Goal: Information Seeking & Learning: Check status

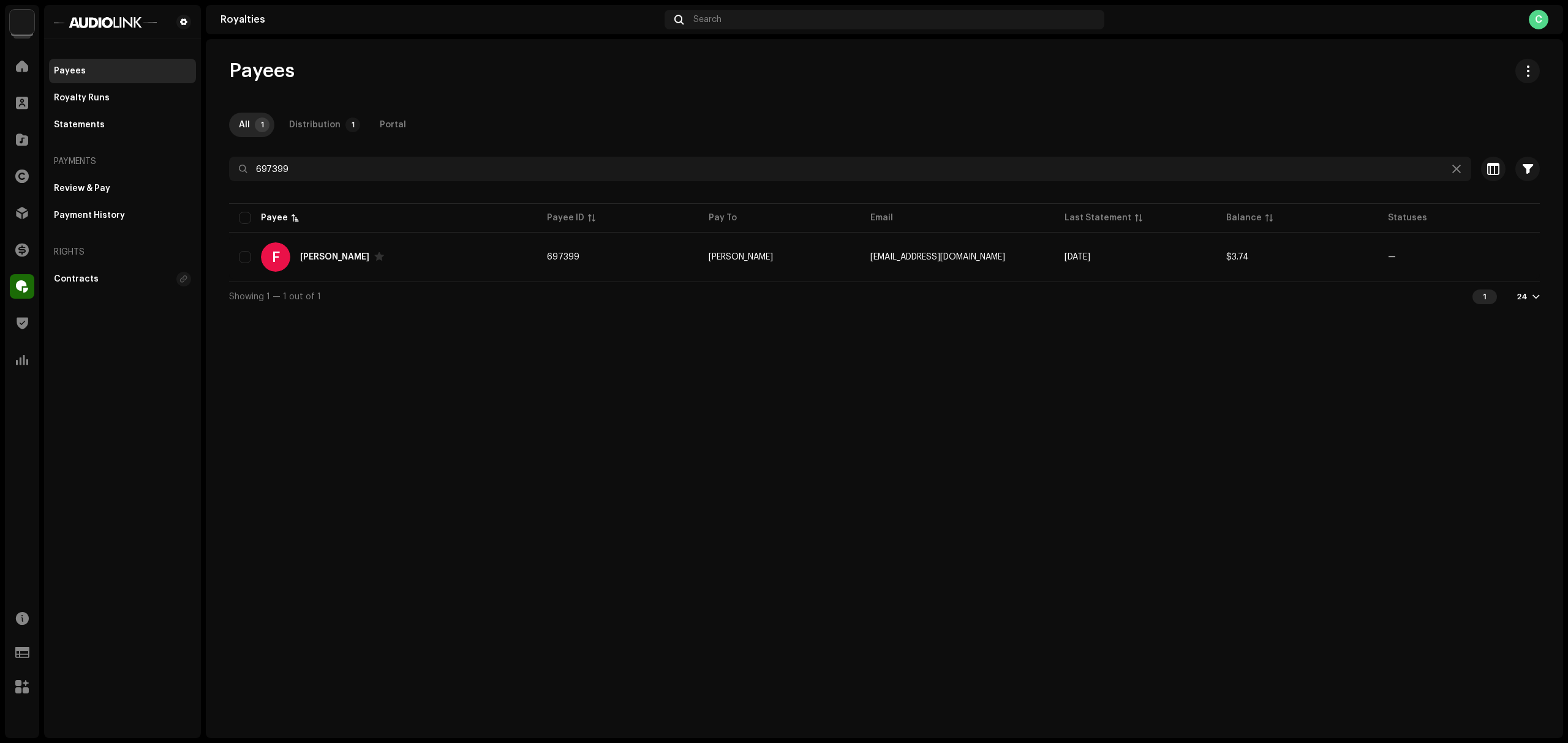
click at [663, 371] on div "Payees All 1 Distribution 1 Portal 697399 Selected 0 Select all 1 Options Filte…" at bounding box center [884, 389] width 1357 height 699
click at [133, 197] on div "Review & Pay" at bounding box center [122, 188] width 147 height 25
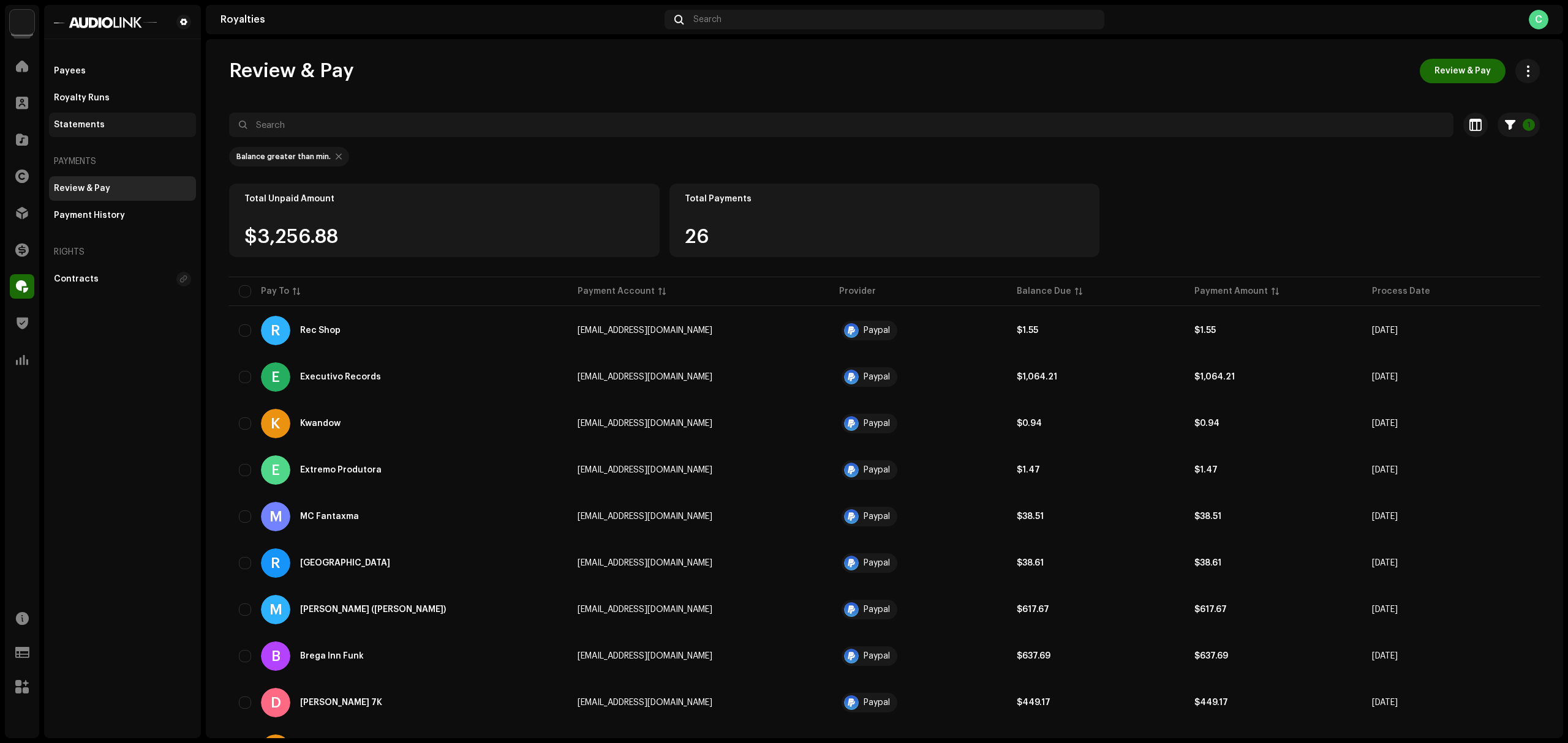
click at [159, 119] on div "Statements" at bounding box center [122, 125] width 147 height 25
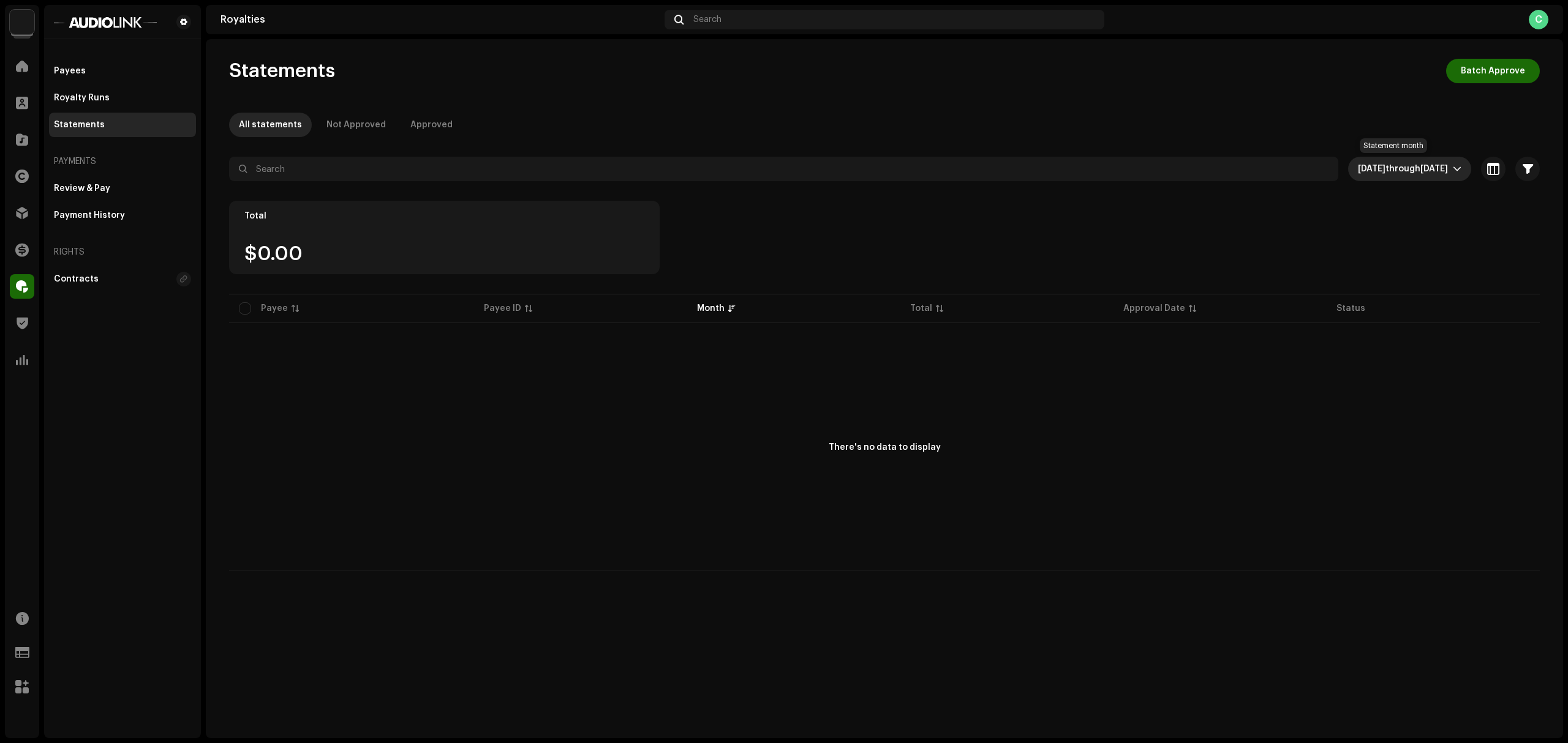
click at [1385, 179] on span "Oct 2025 through Oct 2025" at bounding box center [1404, 169] width 95 height 25
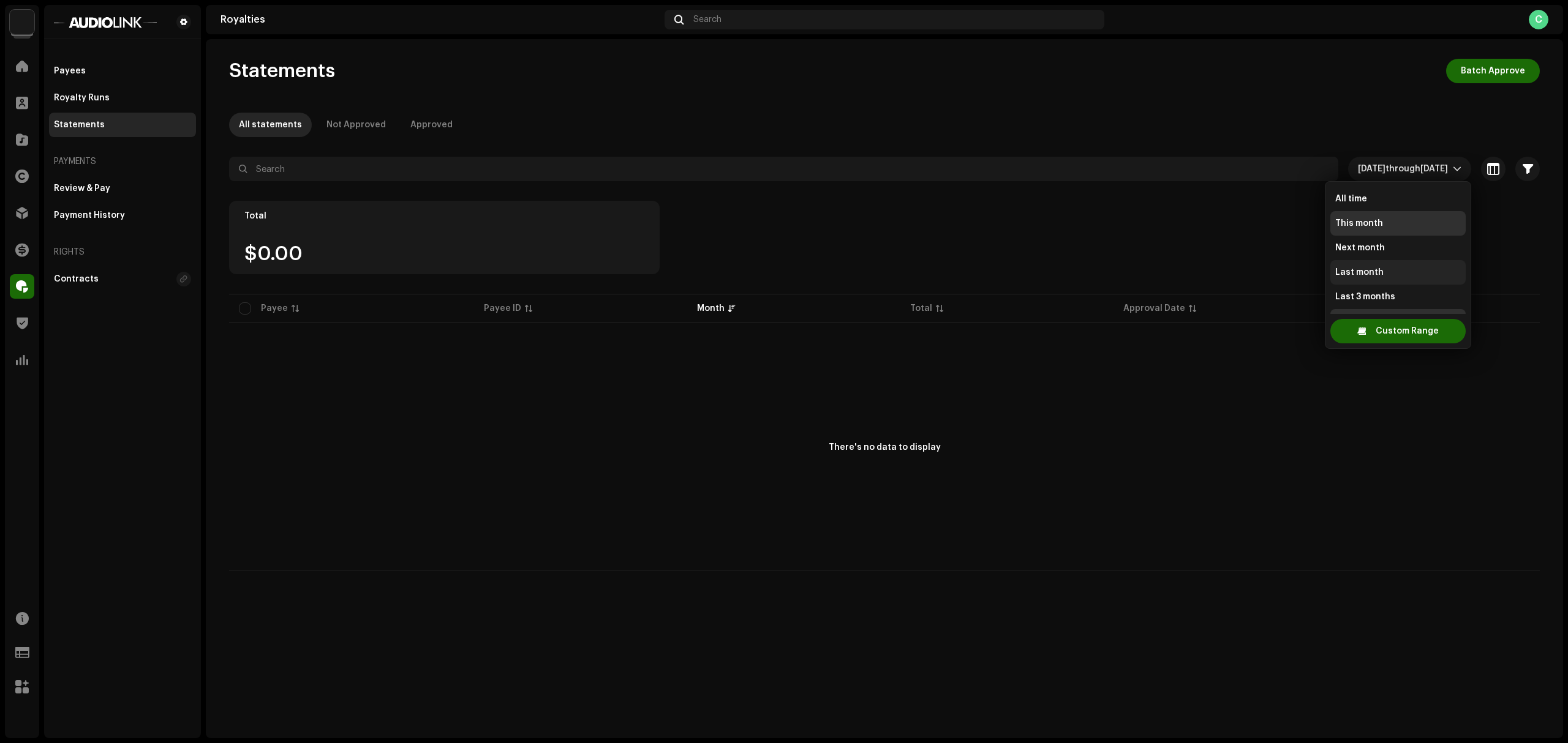
click at [1402, 265] on li "Last month" at bounding box center [1398, 272] width 135 height 25
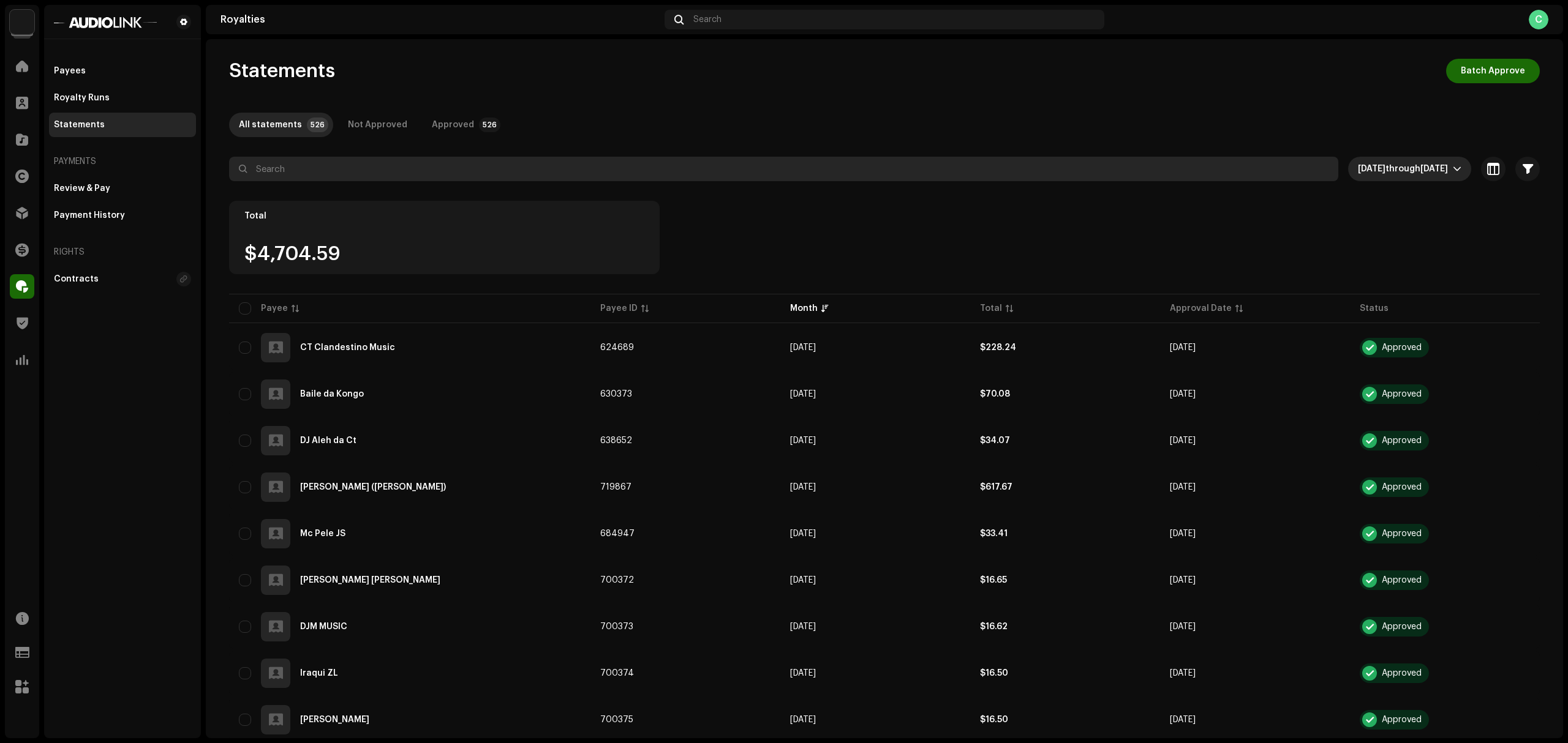
click at [418, 172] on input "text" at bounding box center [783, 169] width 1109 height 25
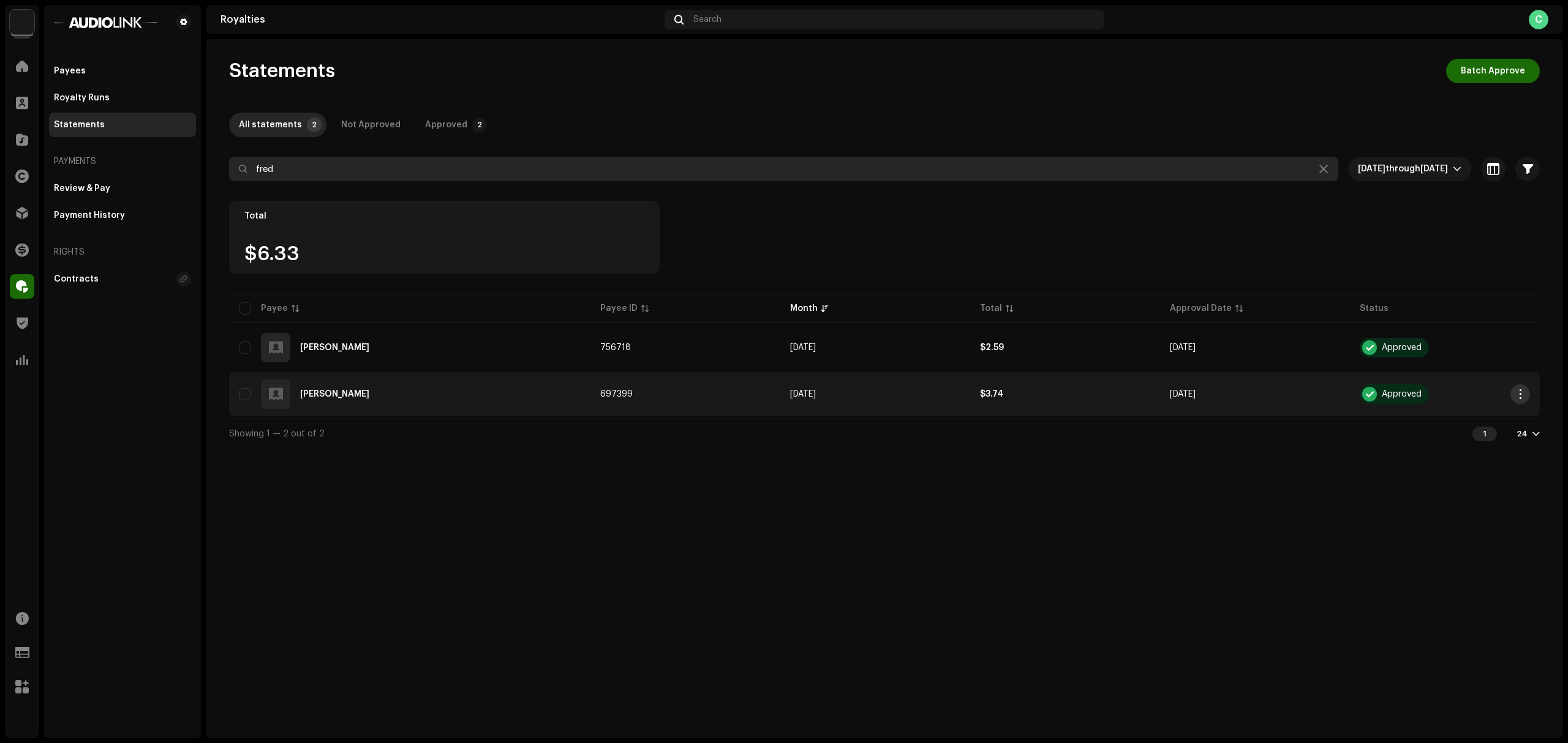
type input "fred"
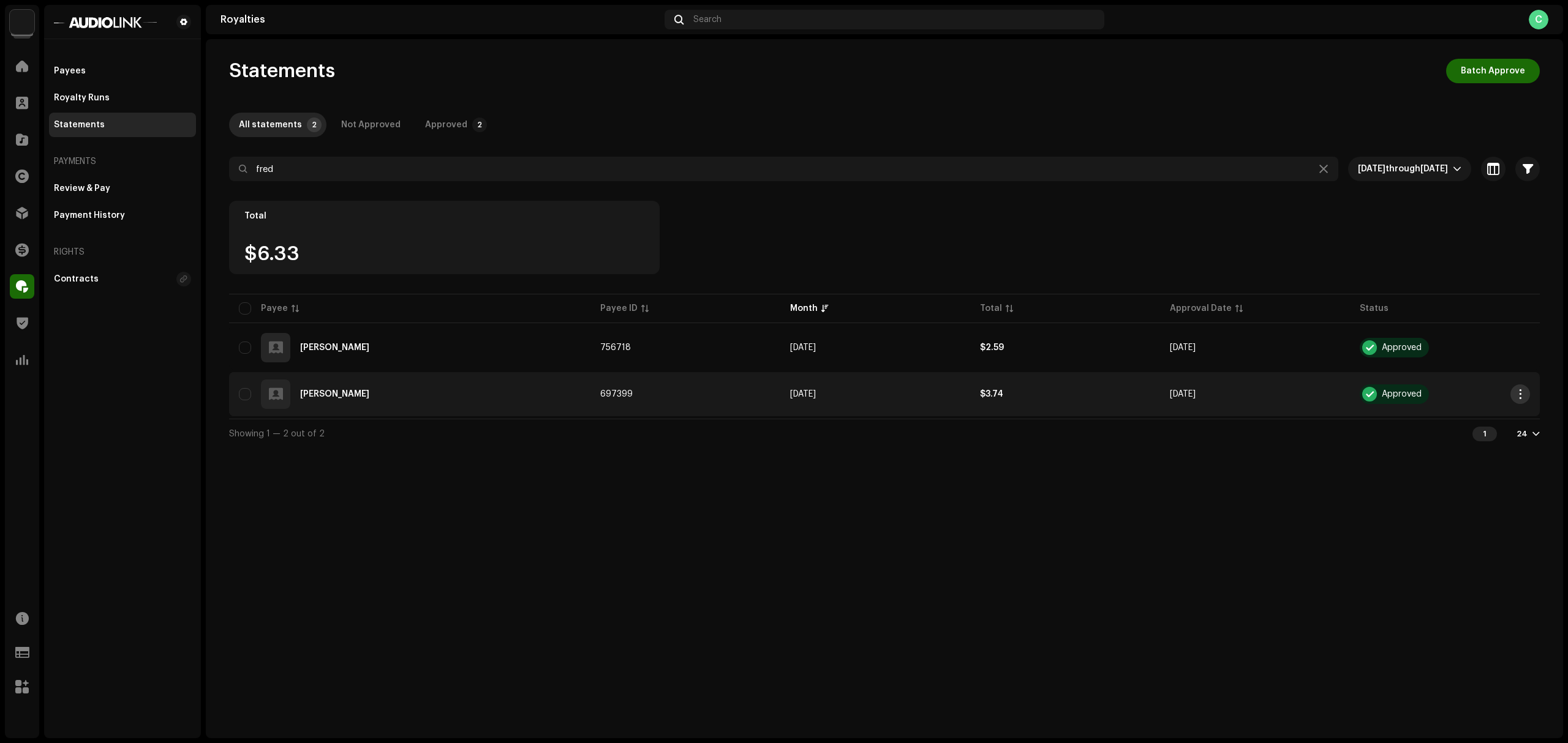
click at [1523, 395] on span "button" at bounding box center [1520, 394] width 9 height 9
click at [1468, 422] on span "Open In New Tab" at bounding box center [1441, 422] width 72 height 9
click at [1522, 390] on span "button" at bounding box center [1520, 394] width 9 height 9
click at [795, 526] on div "Statements Batch Approve All statements 2 Not Approved Approved 2 fred Sep 2025…" at bounding box center [884, 389] width 1357 height 699
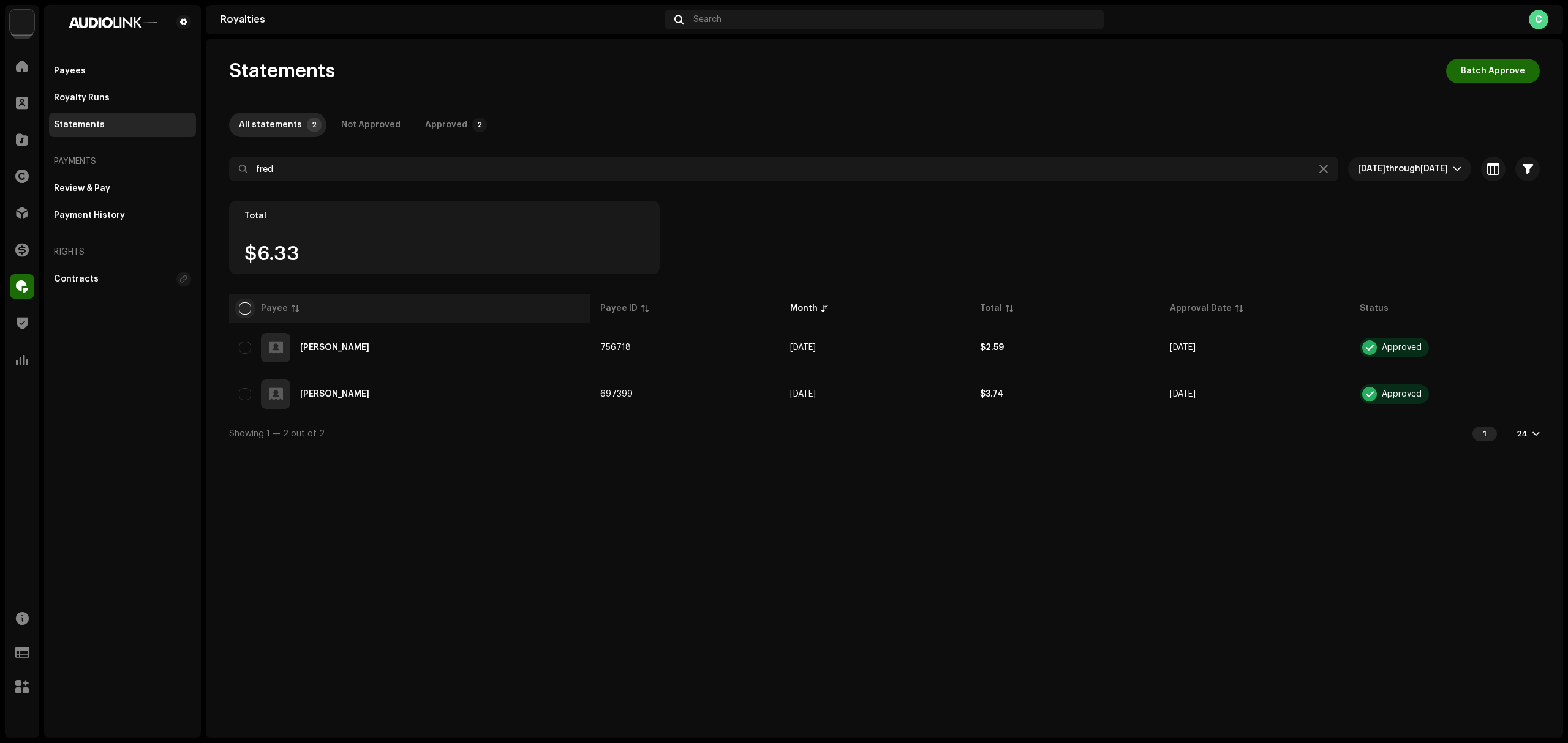
click at [243, 308] on input "checkbox" at bounding box center [245, 308] width 12 height 12
checkbox input "true"
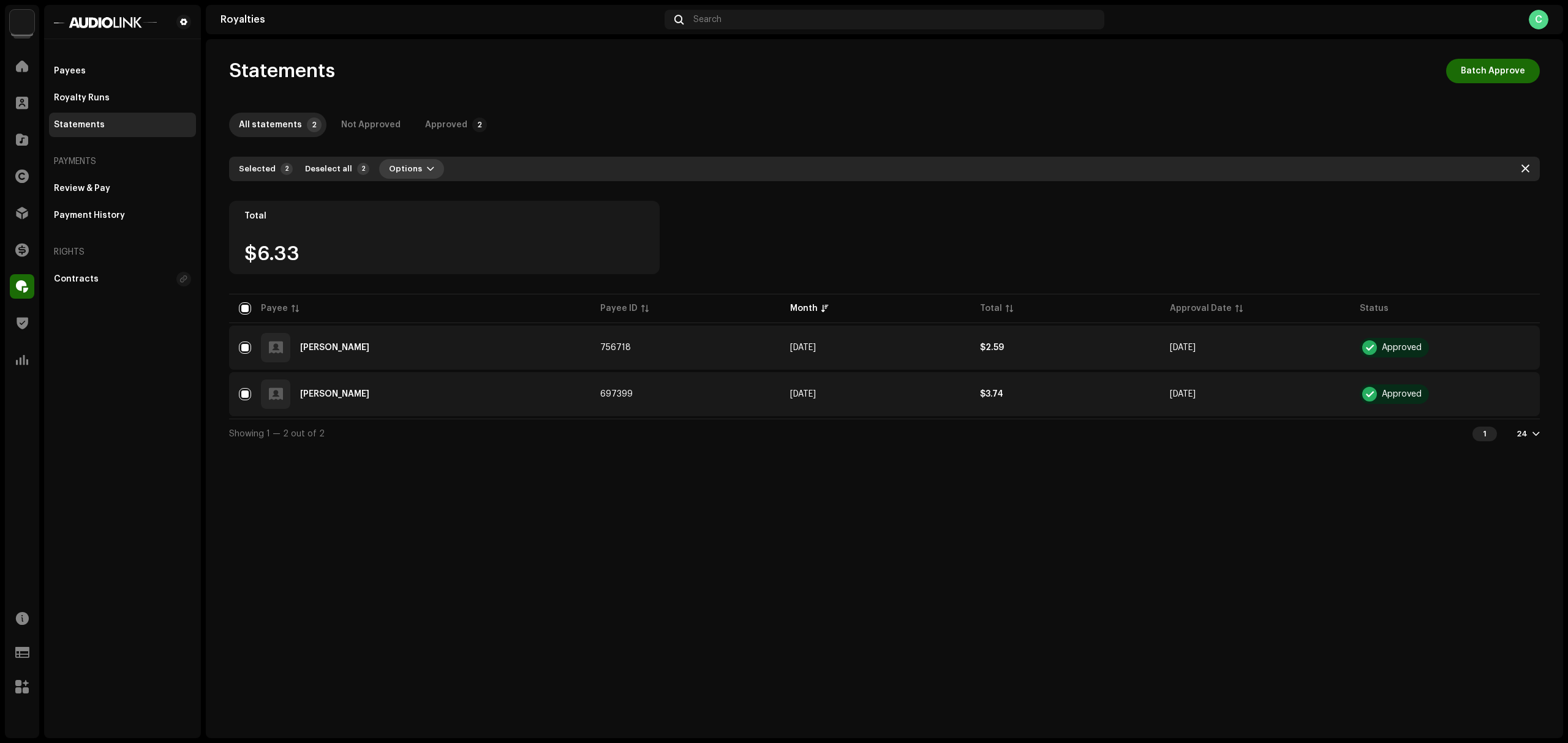
click at [425, 171] on button "Options" at bounding box center [412, 169] width 65 height 20
click at [1516, 348] on span "button" at bounding box center [1520, 347] width 9 height 9
click at [872, 259] on div "Total $6.33" at bounding box center [884, 247] width 1310 height 91
click at [240, 300] on th "Payee" at bounding box center [409, 308] width 361 height 29
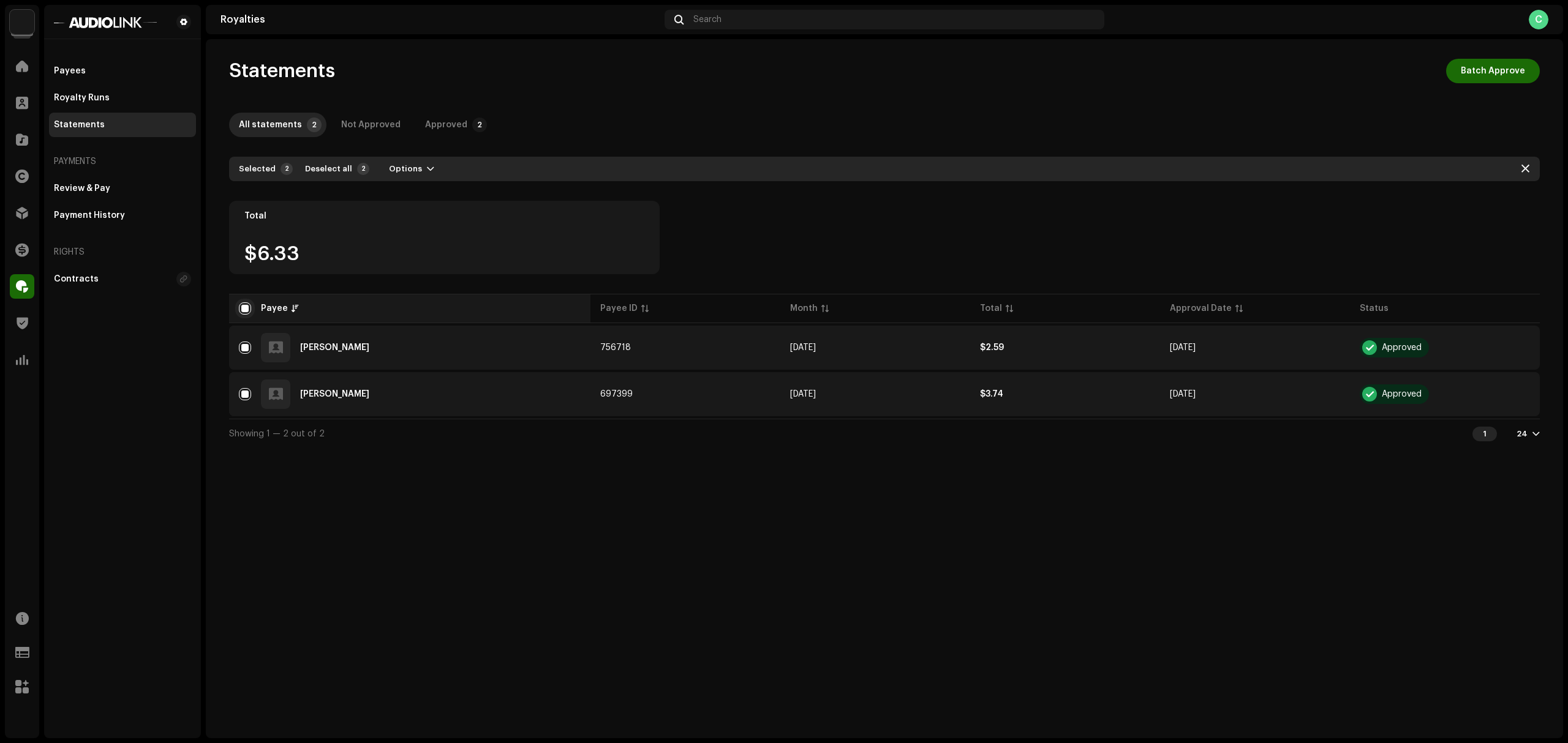
click at [243, 314] on input "checkbox" at bounding box center [245, 308] width 12 height 12
checkbox input "false"
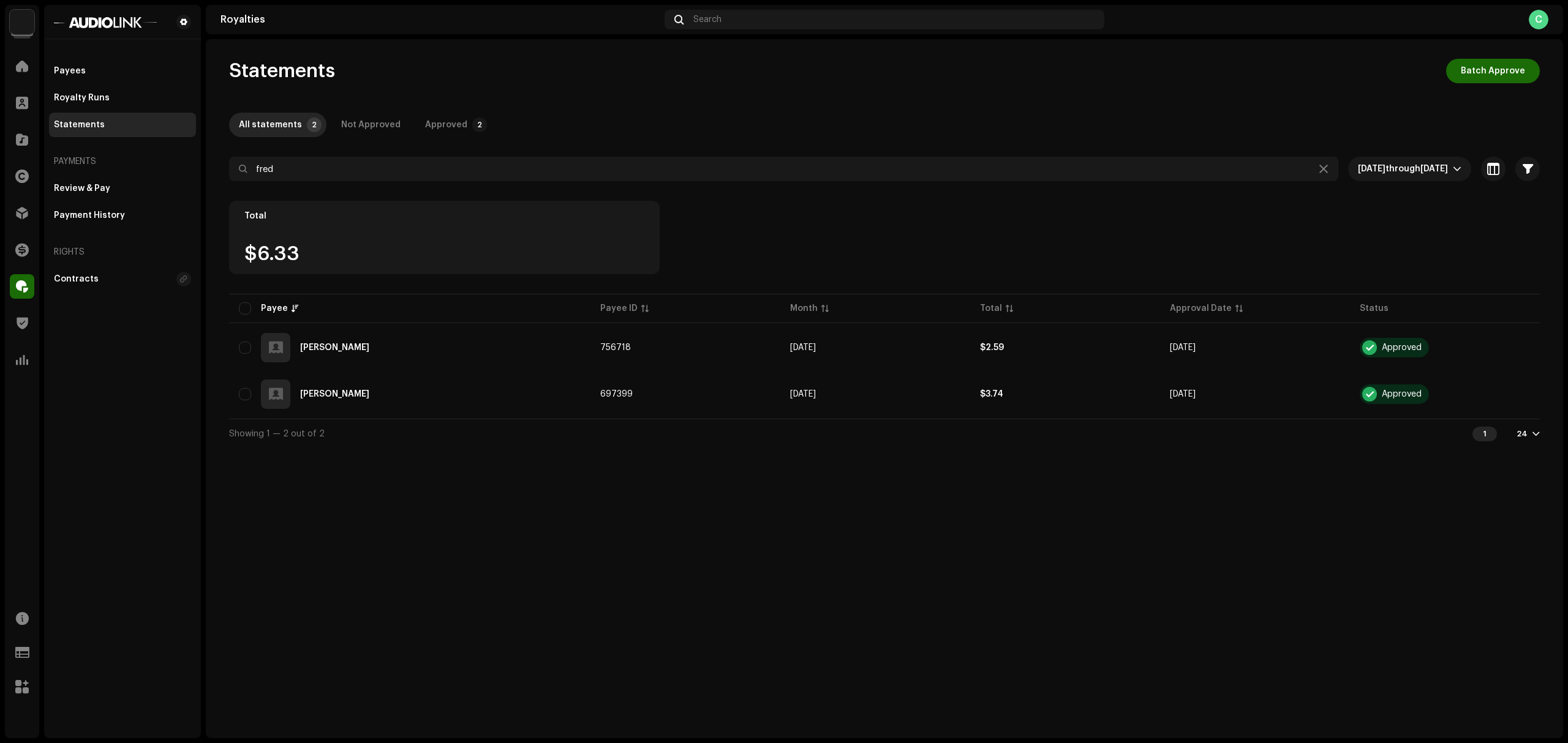
click at [130, 202] on div "Review & Pay Payment History" at bounding box center [122, 202] width 147 height 51
click at [104, 194] on div "Review & Pay" at bounding box center [122, 188] width 147 height 25
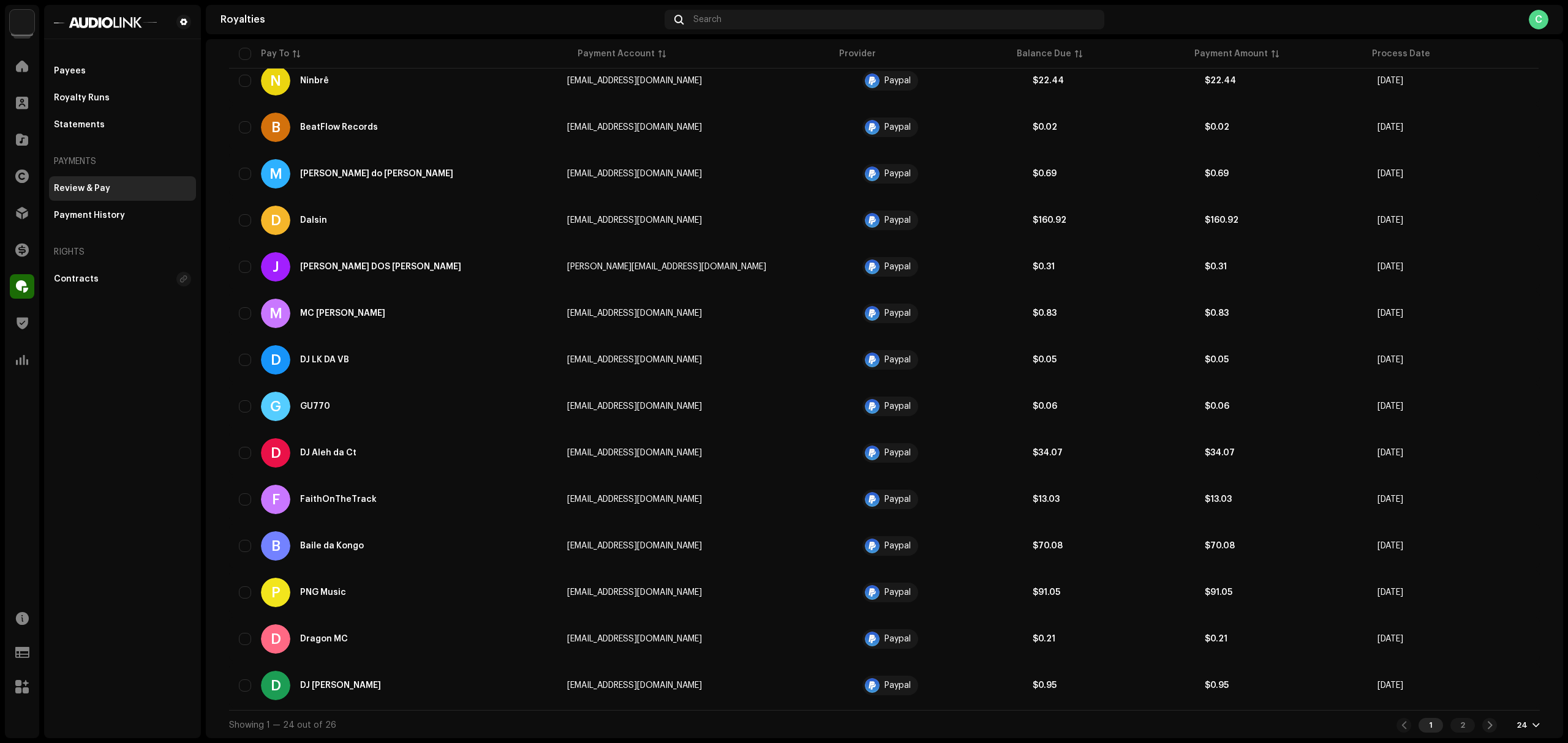
scroll to position [719, 0]
click at [122, 138] on div "Payees Royalty Runs Statements Payments Review & Pay Payment History Rights Con…" at bounding box center [122, 175] width 147 height 233
click at [157, 117] on div "Statements" at bounding box center [122, 125] width 147 height 25
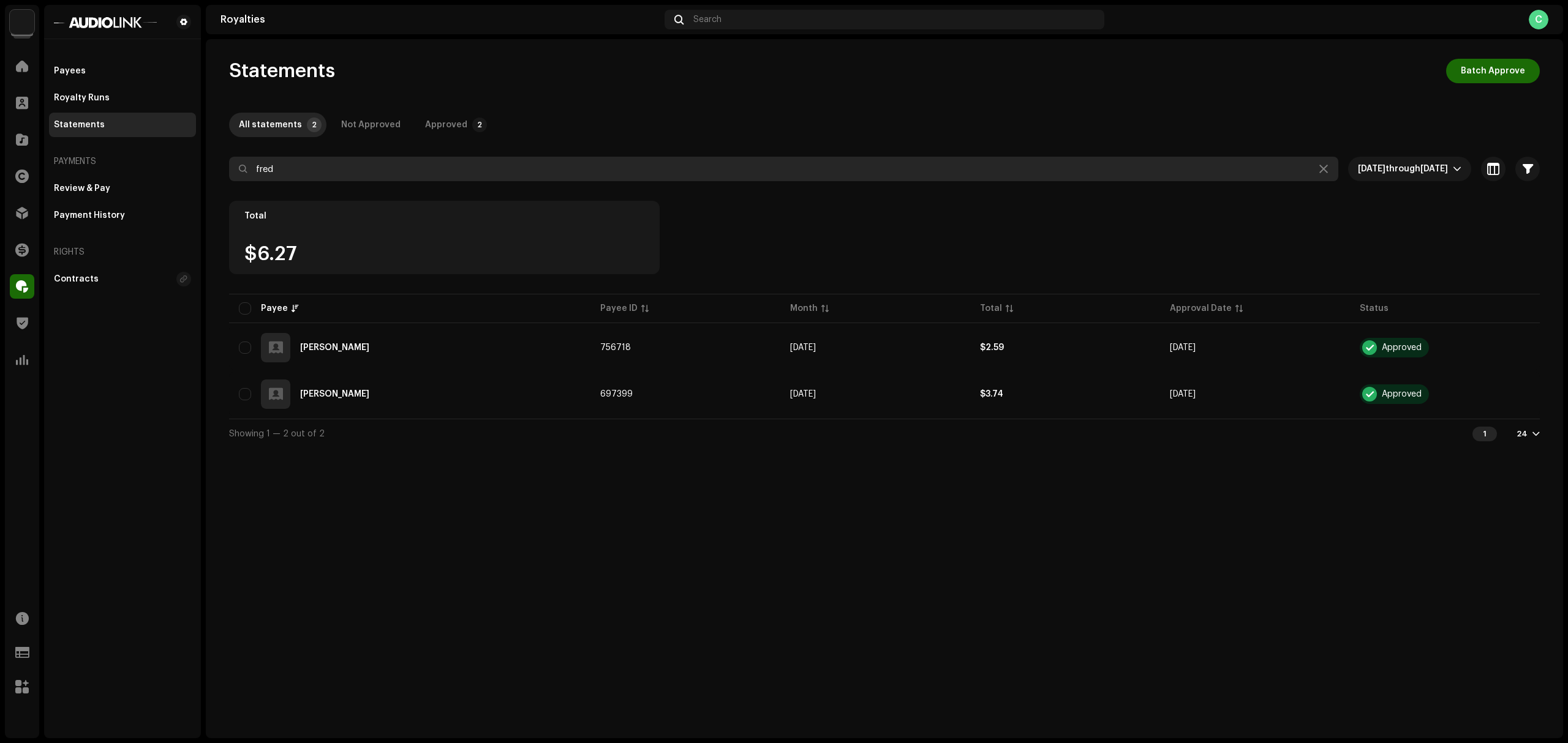
click at [422, 175] on input "fred" at bounding box center [783, 169] width 1109 height 25
type input "h"
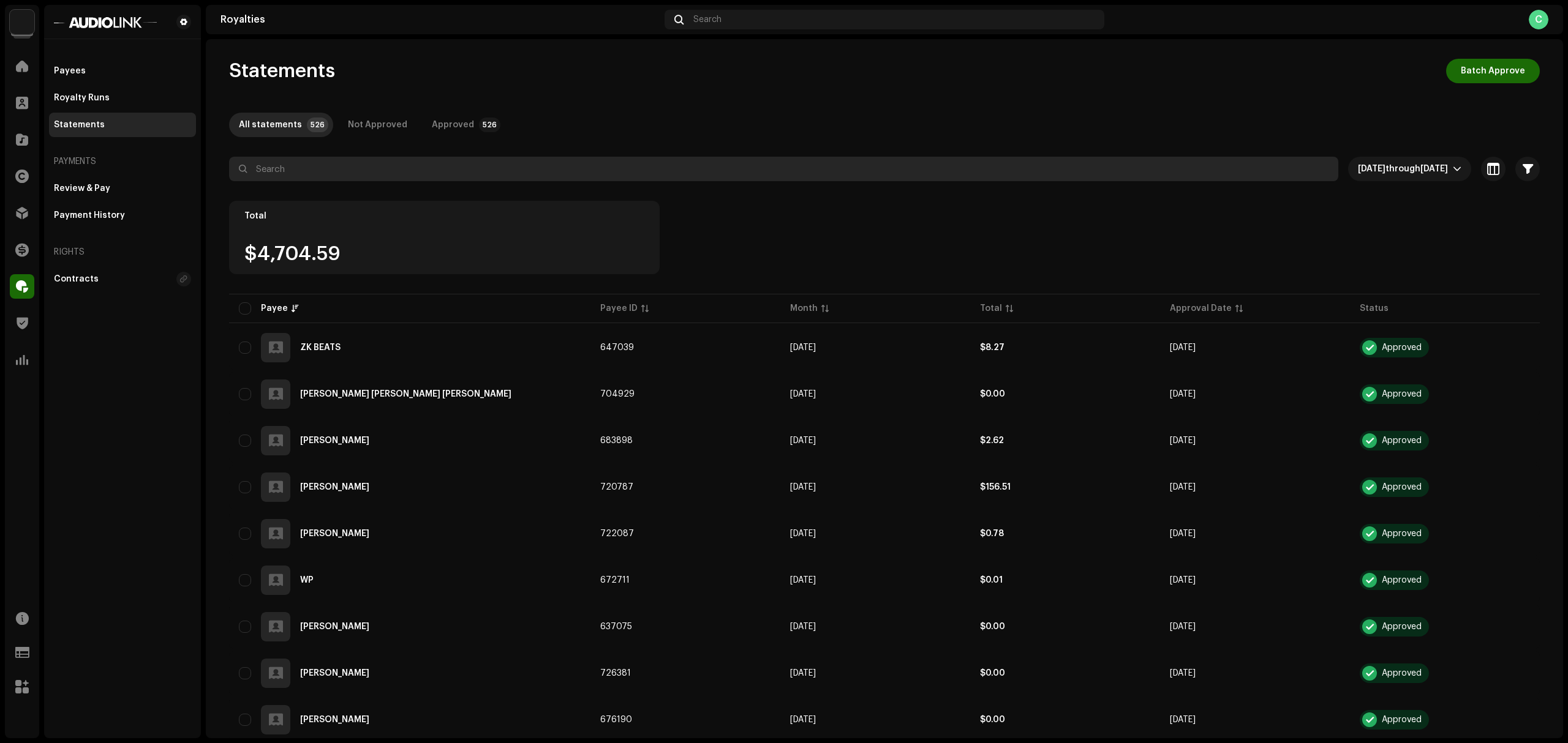
click at [422, 175] on input "text" at bounding box center [783, 169] width 1109 height 25
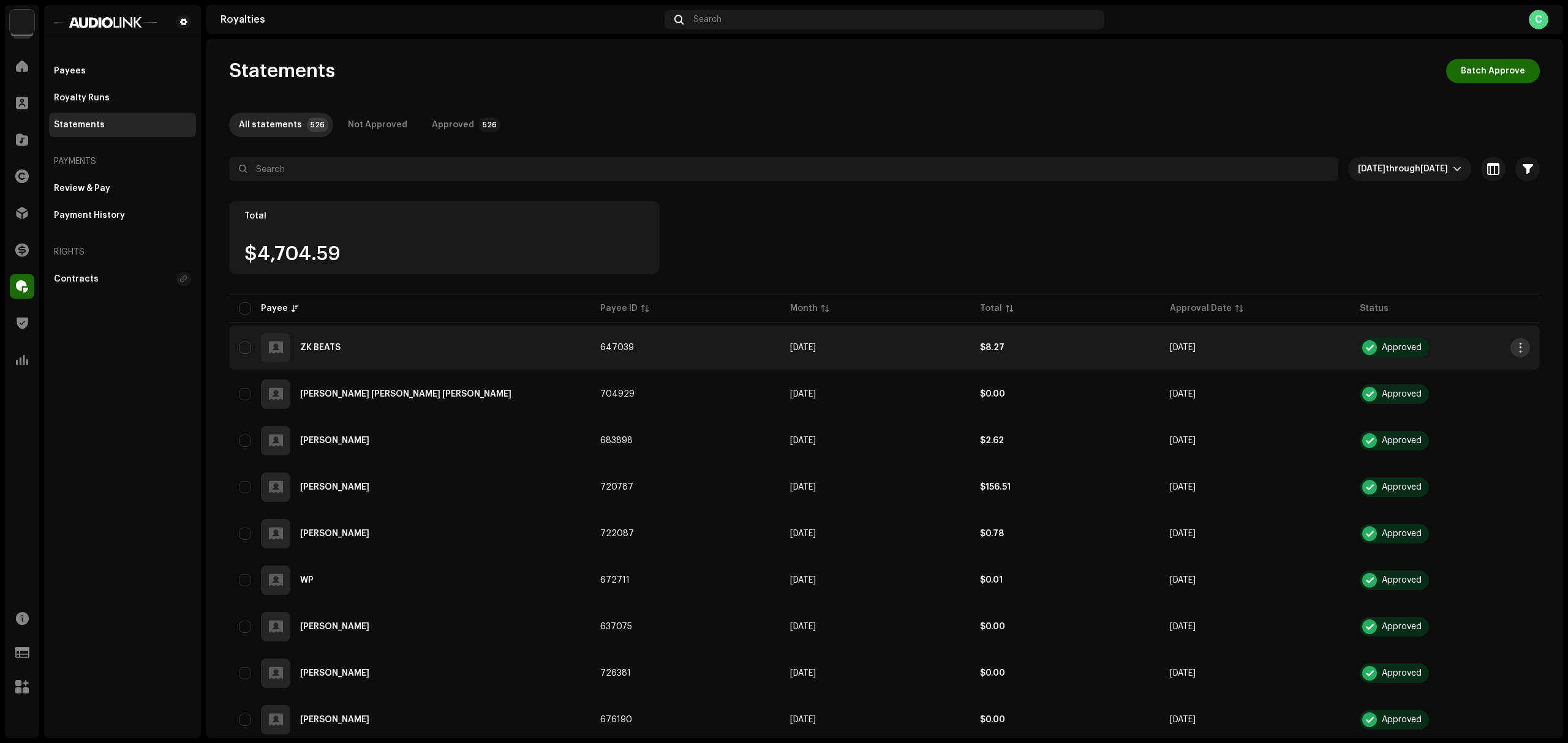
click at [1523, 345] on button "button" at bounding box center [1520, 348] width 20 height 20
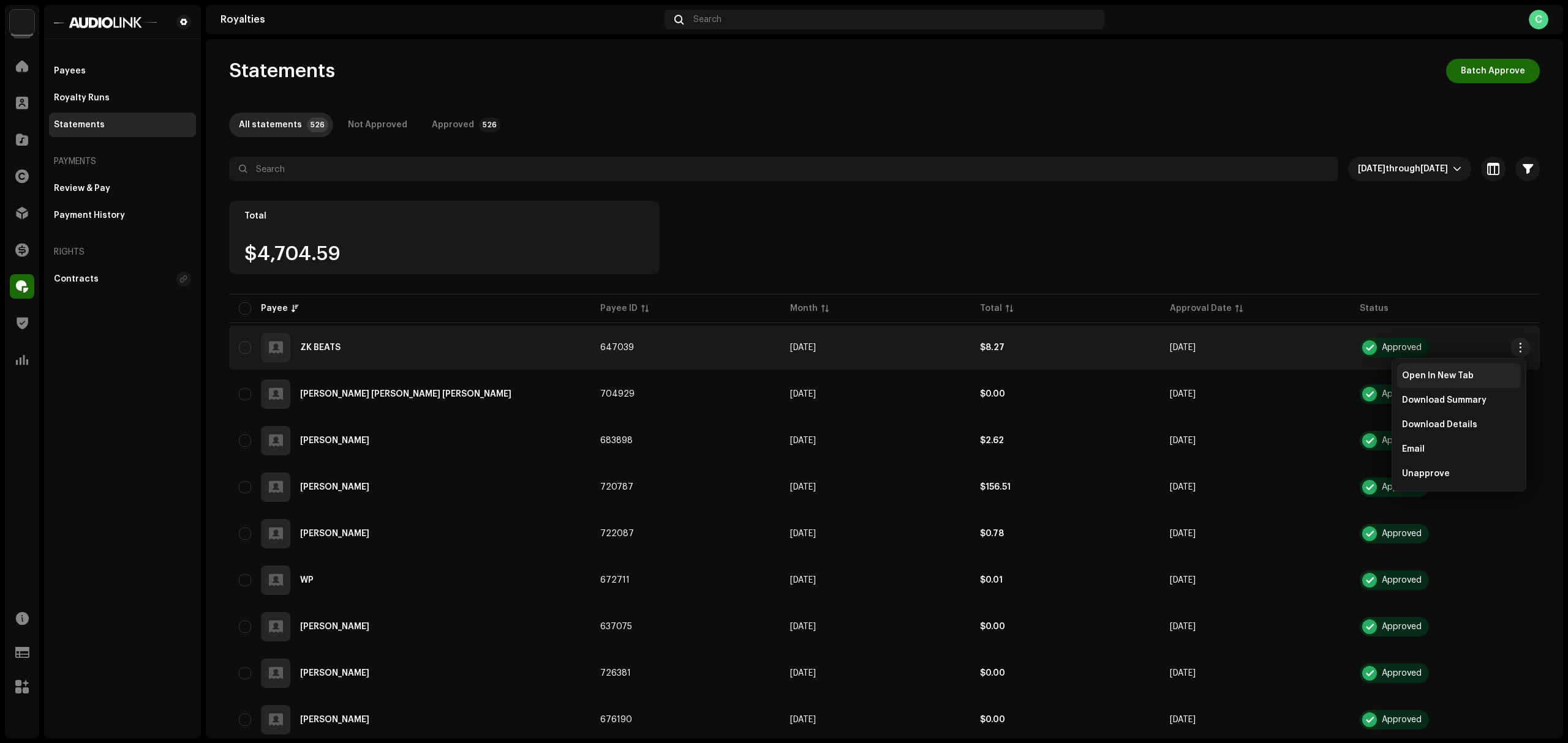
click at [1419, 383] on div "Open In New Tab" at bounding box center [1458, 376] width 123 height 25
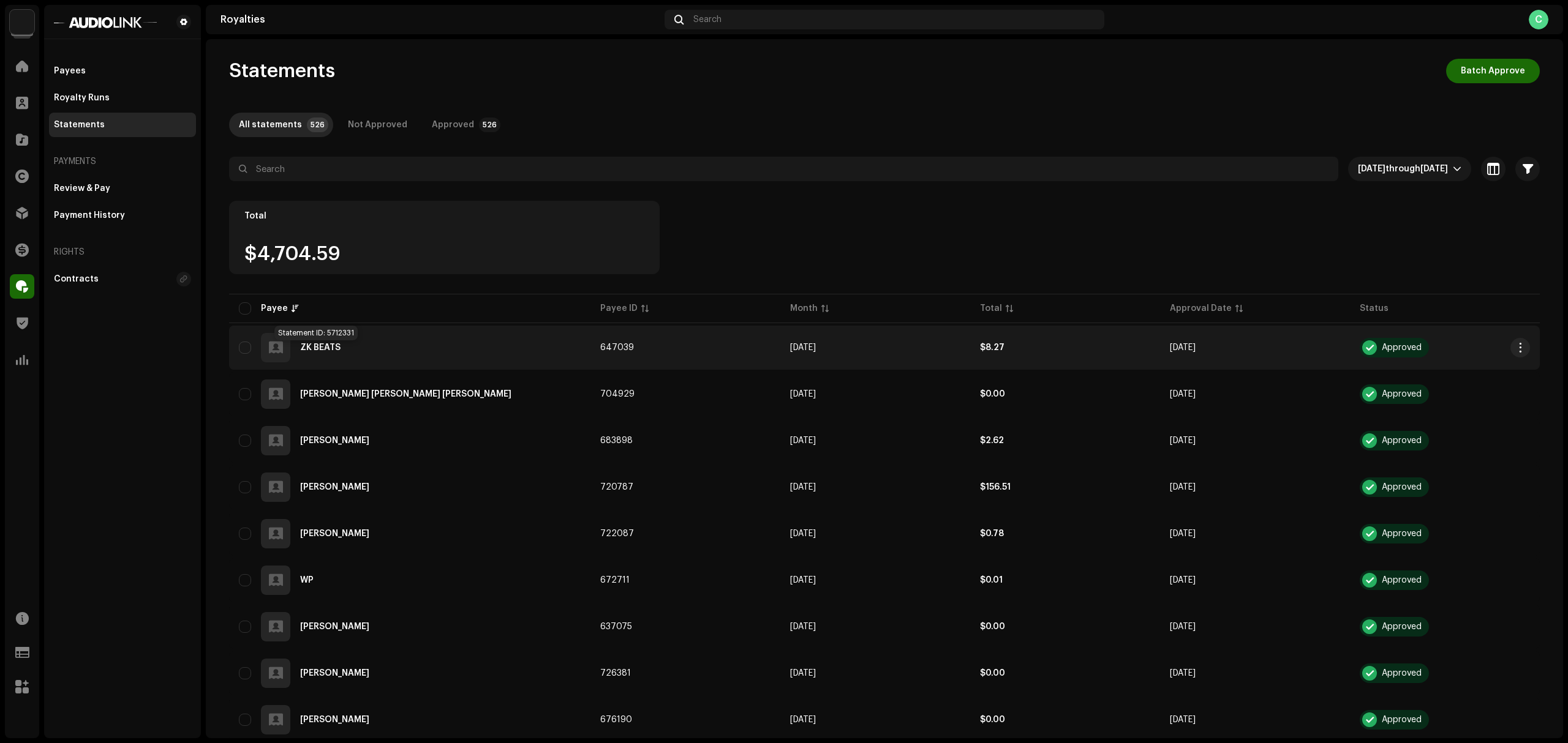
click at [328, 347] on div "ZK BEATS" at bounding box center [319, 348] width 40 height 9
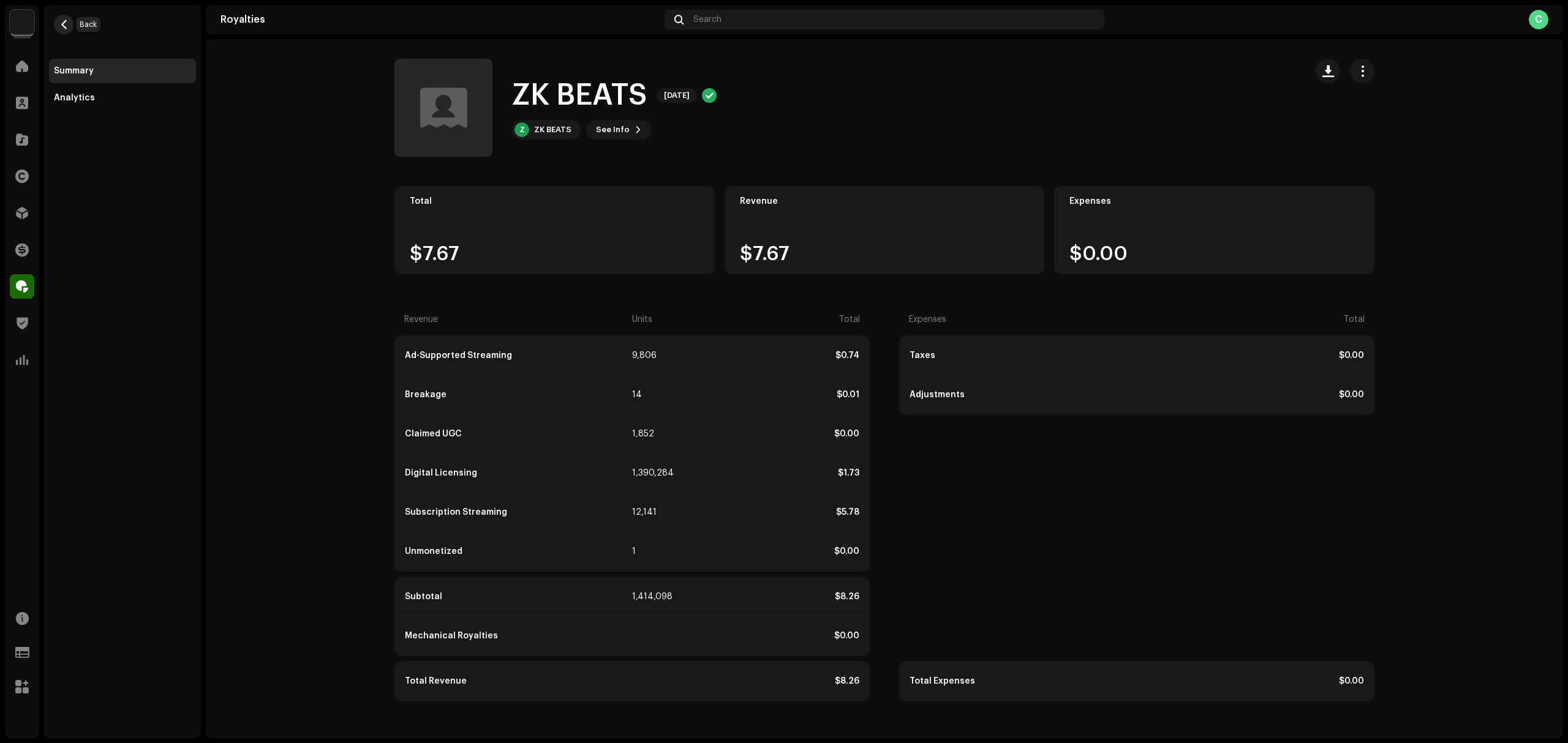
click at [59, 22] on span "button" at bounding box center [63, 24] width 9 height 9
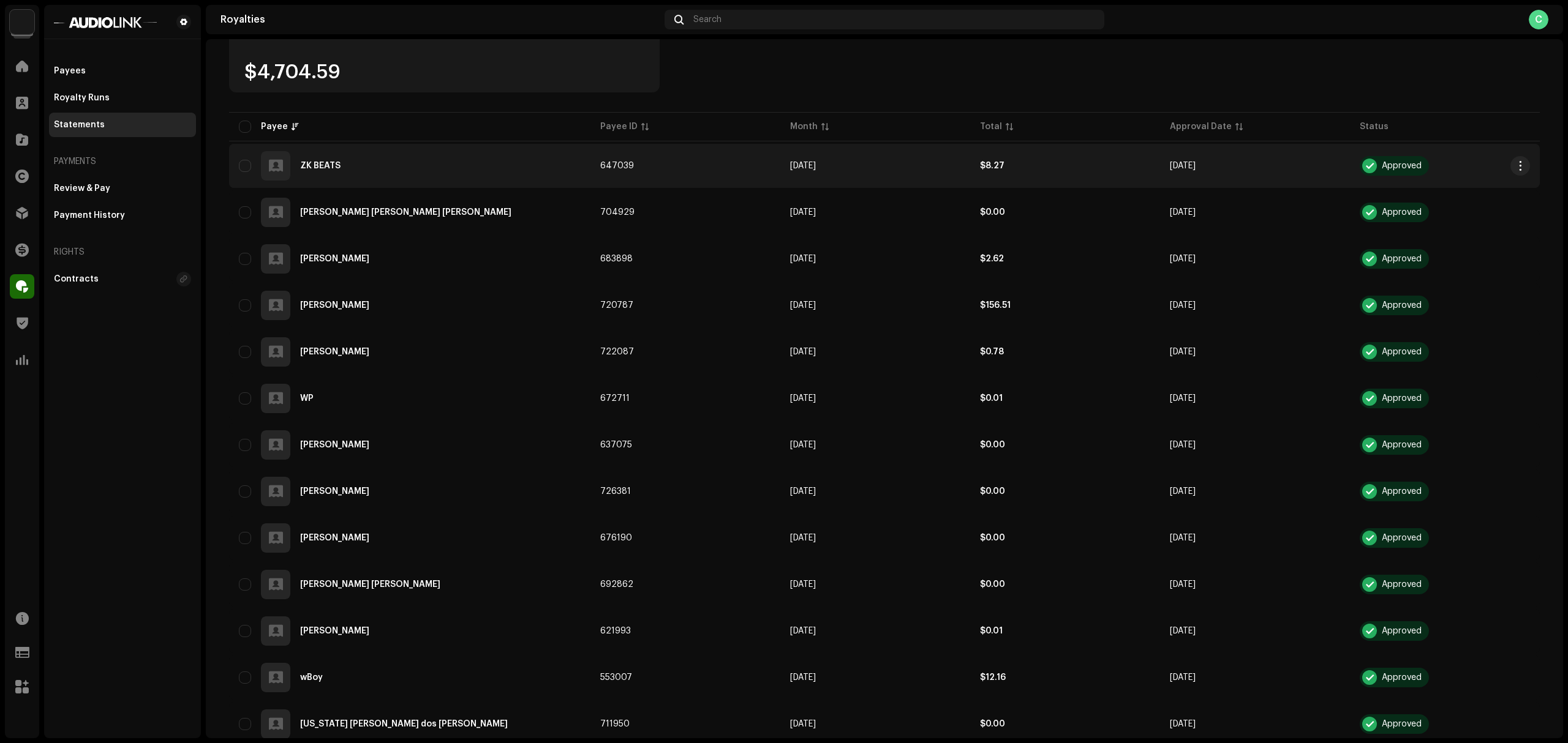
scroll to position [192, 0]
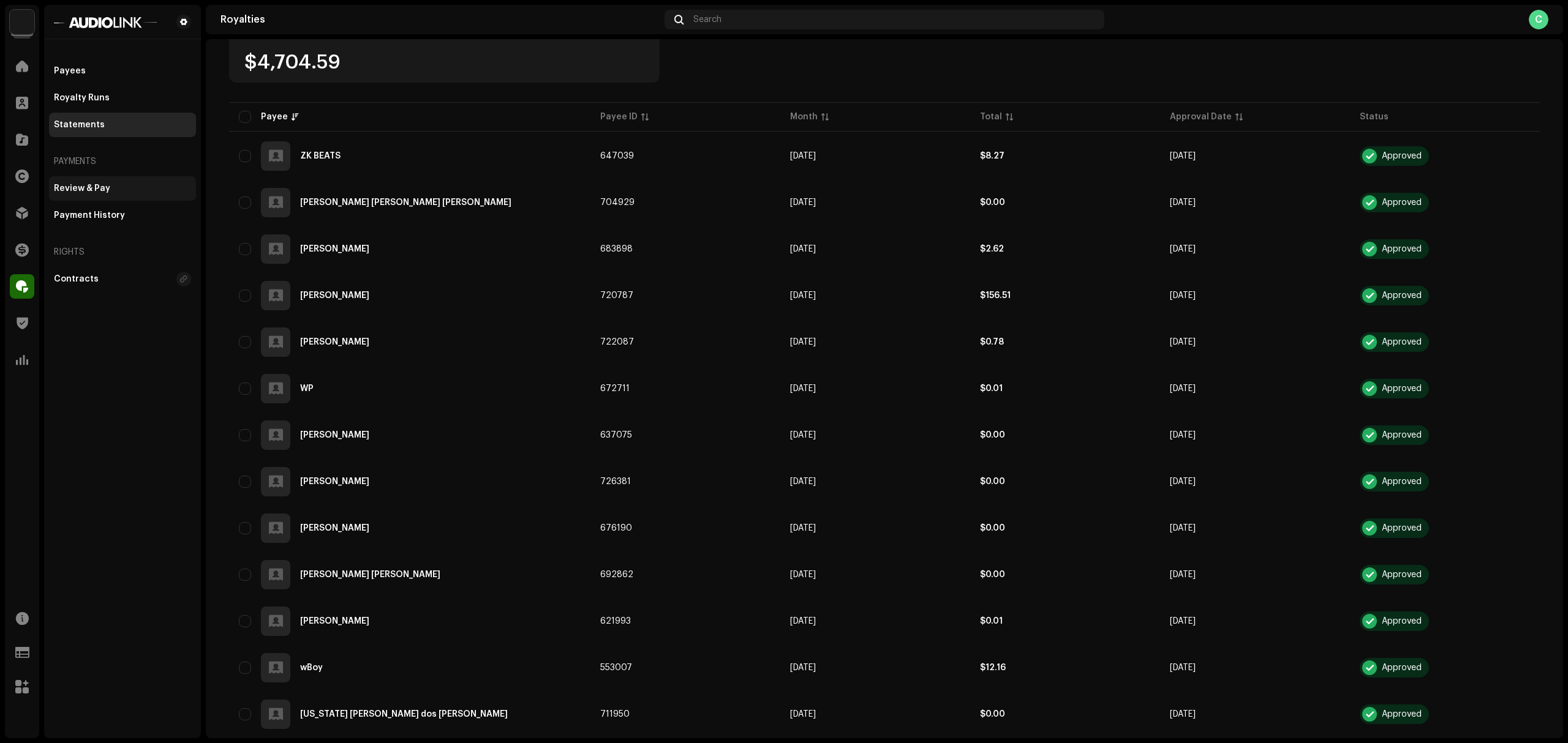
click at [149, 190] on div "Review & Pay" at bounding box center [122, 188] width 137 height 9
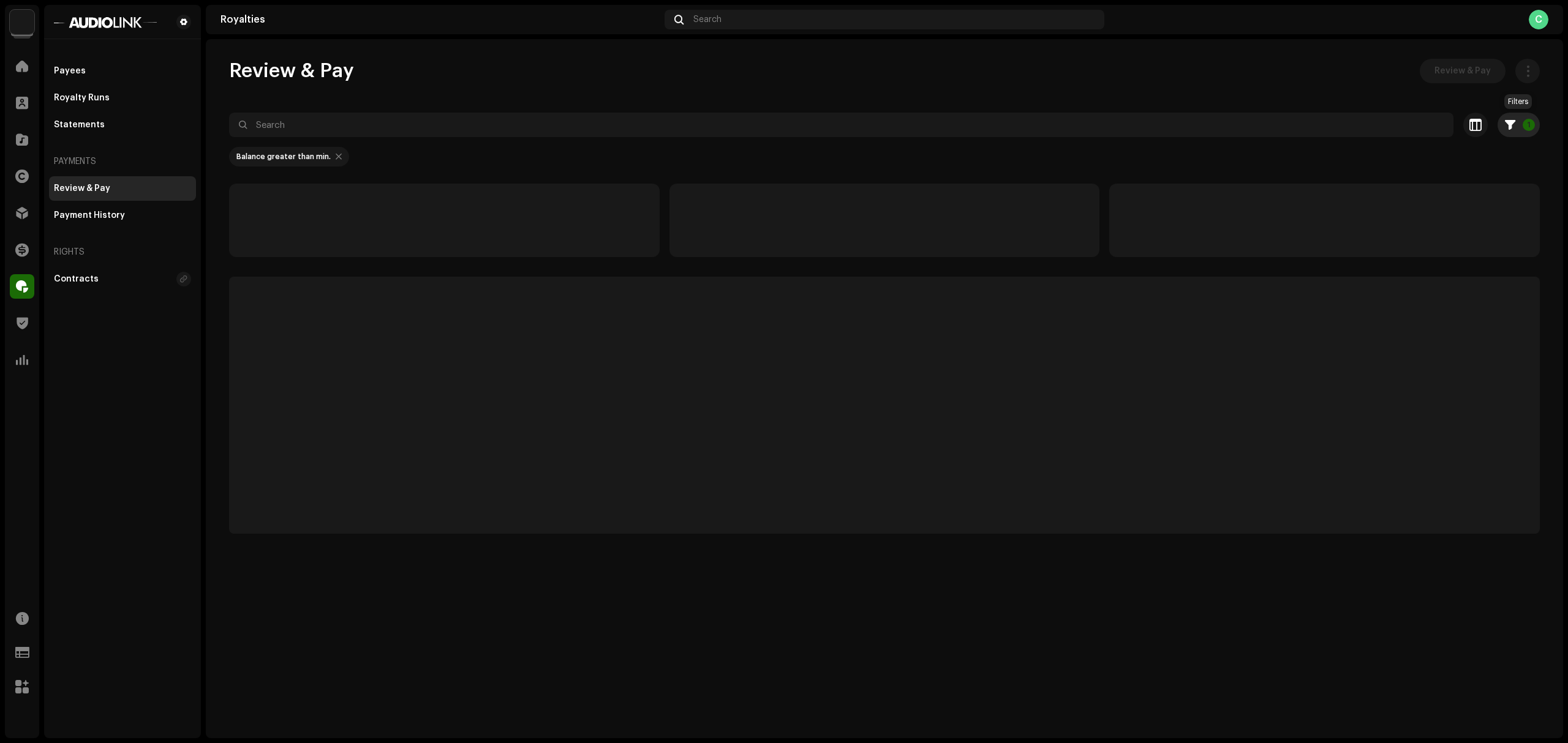
click at [1528, 128] on p-badge "1" at bounding box center [1529, 125] width 12 height 12
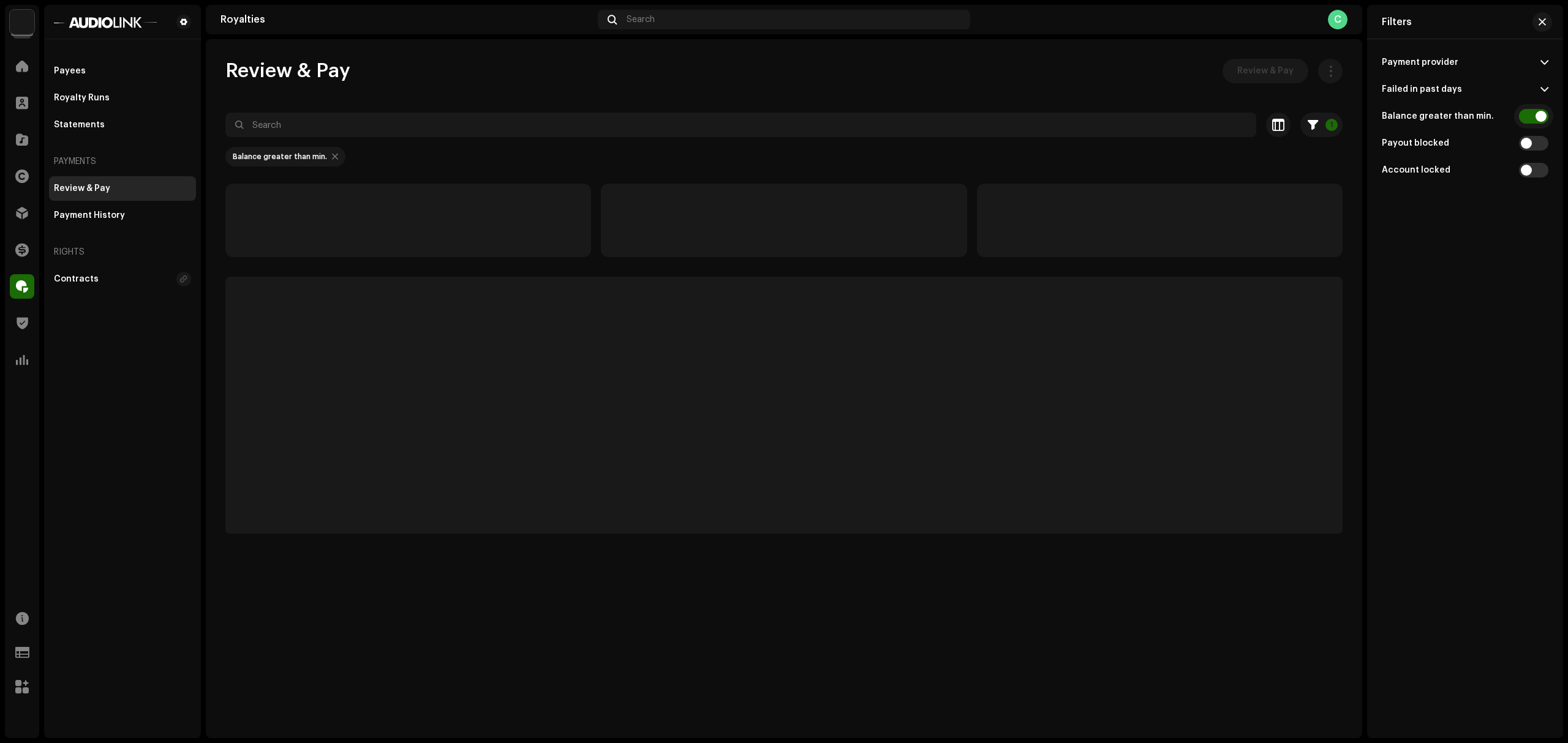
click at [1528, 110] on input "checkbox" at bounding box center [1534, 116] width 29 height 15
checkbox input "false"
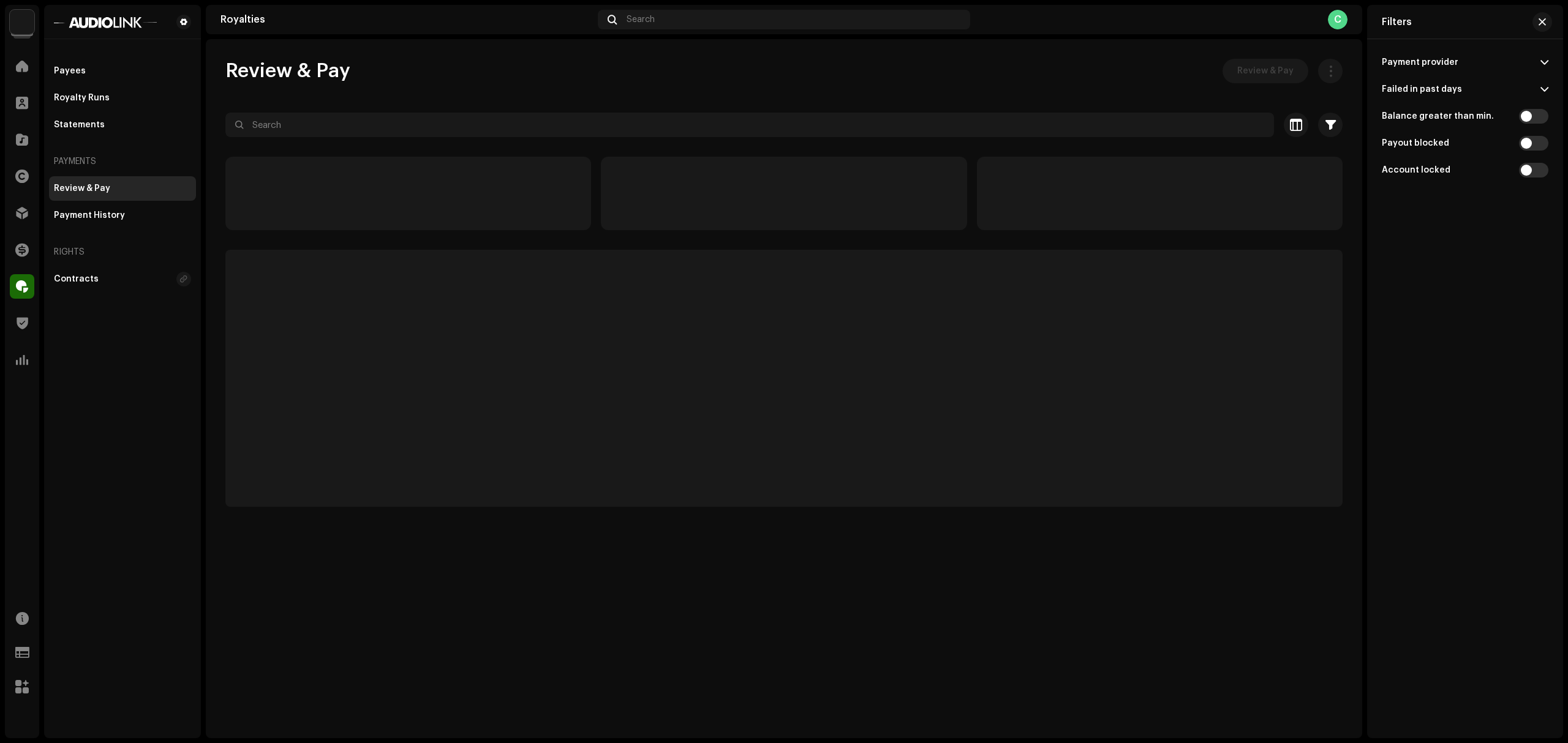
click at [1065, 74] on div "Review & Pay Review & Pay" at bounding box center [784, 71] width 1117 height 25
click at [1538, 20] on span "button" at bounding box center [1541, 21] width 8 height 9
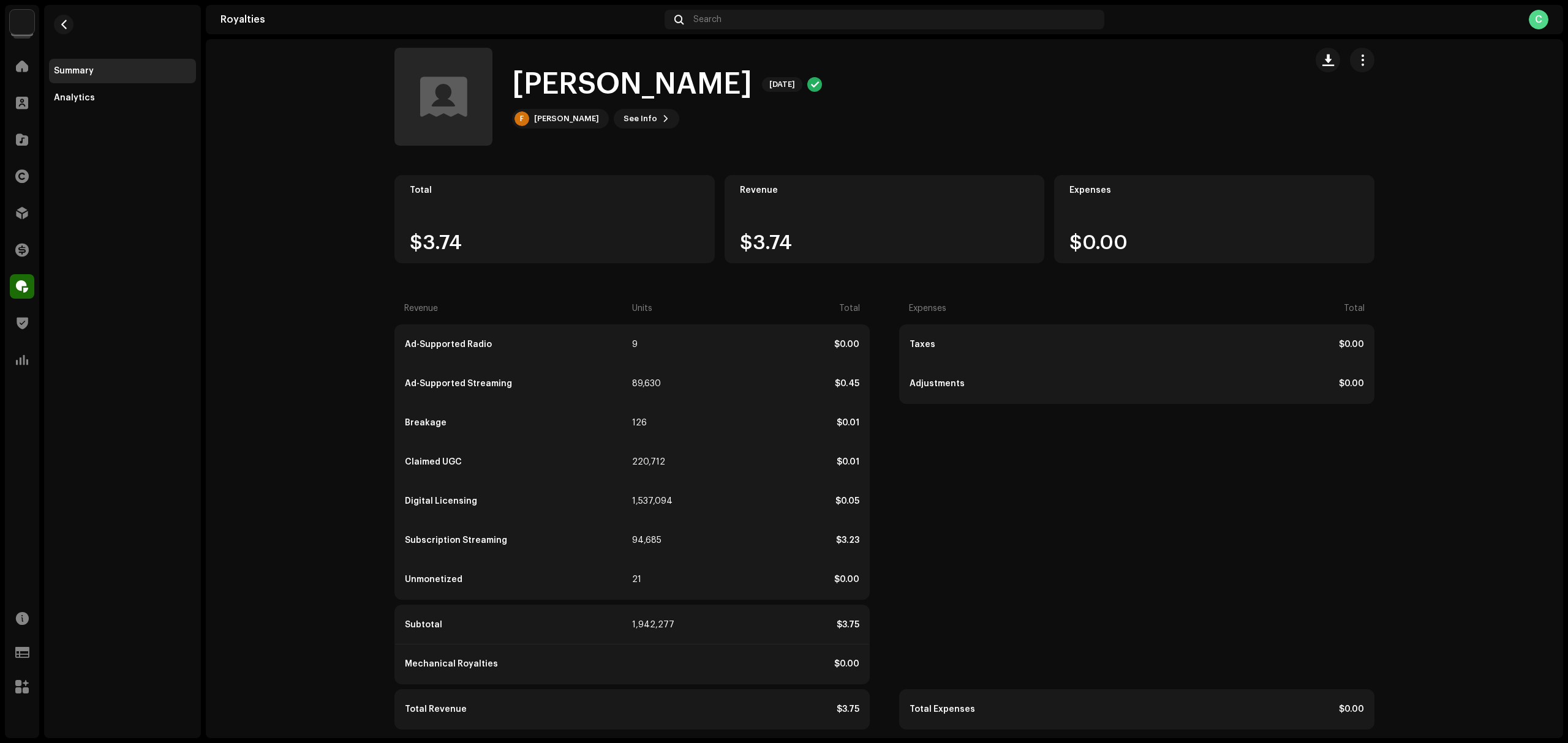
scroll to position [22, 0]
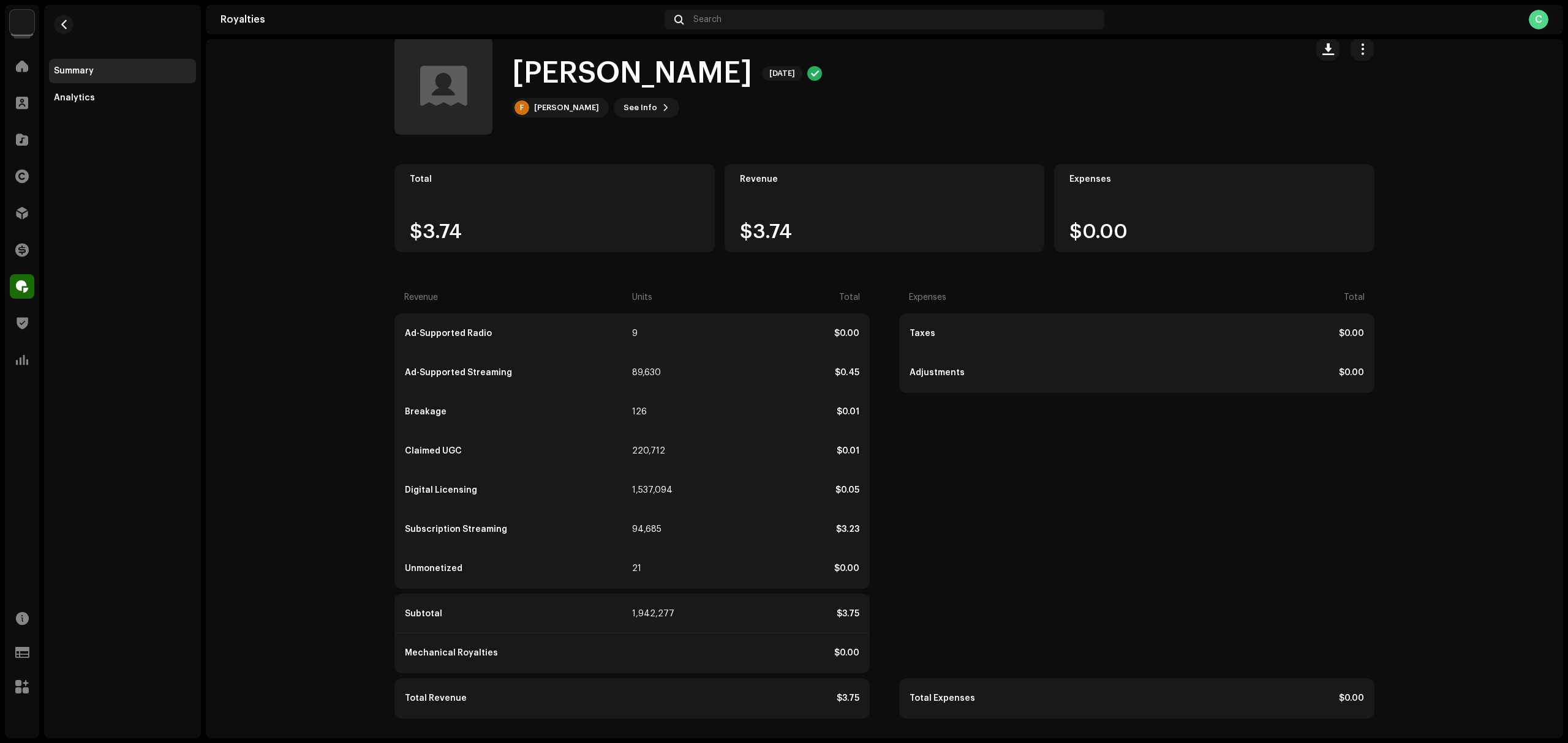
click at [805, 223] on div "$3.74" at bounding box center [885, 232] width 289 height 20
drag, startPoint x: 620, startPoint y: 210, endPoint x: 623, endPoint y: 147, distance: 63.1
click at [623, 147] on royalties-statements-details-summary "[PERSON_NAME] [DATE] [PERSON_NAME] [DATE] F [PERSON_NAME] See Info Total $3.74 …" at bounding box center [884, 377] width 1357 height 721
click at [623, 121] on div "[PERSON_NAME] [DATE] F [PERSON_NAME] See Info" at bounding box center [845, 86] width 902 height 98
click at [623, 113] on span "See Info" at bounding box center [640, 108] width 33 height 25
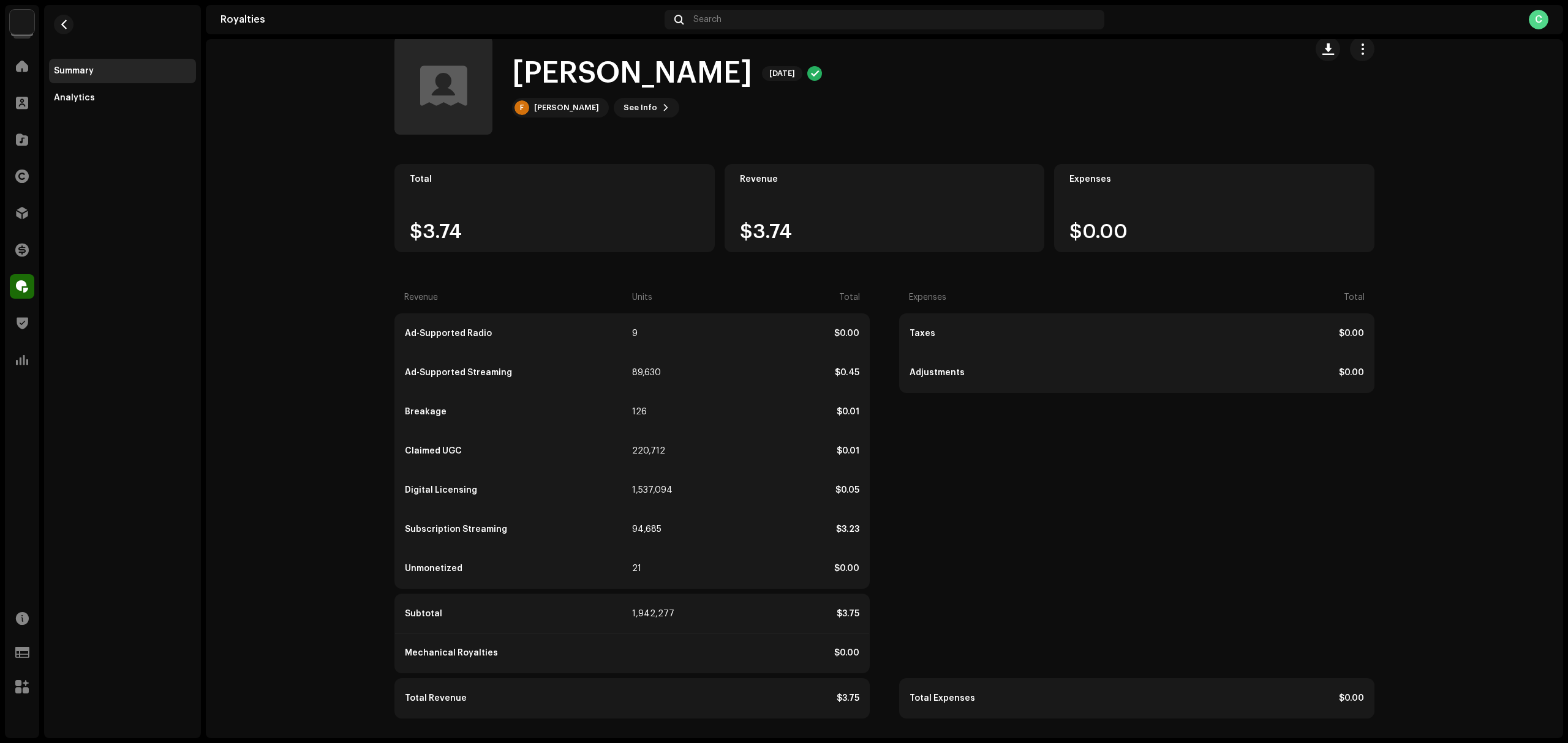
click at [863, 110] on div "[PERSON_NAME] 5712332 Payee ID 697399 Statement Month [DATE] Payor AudioLink [G…" at bounding box center [784, 372] width 1568 height 743
click at [110, 89] on div "Analytics" at bounding box center [122, 98] width 147 height 25
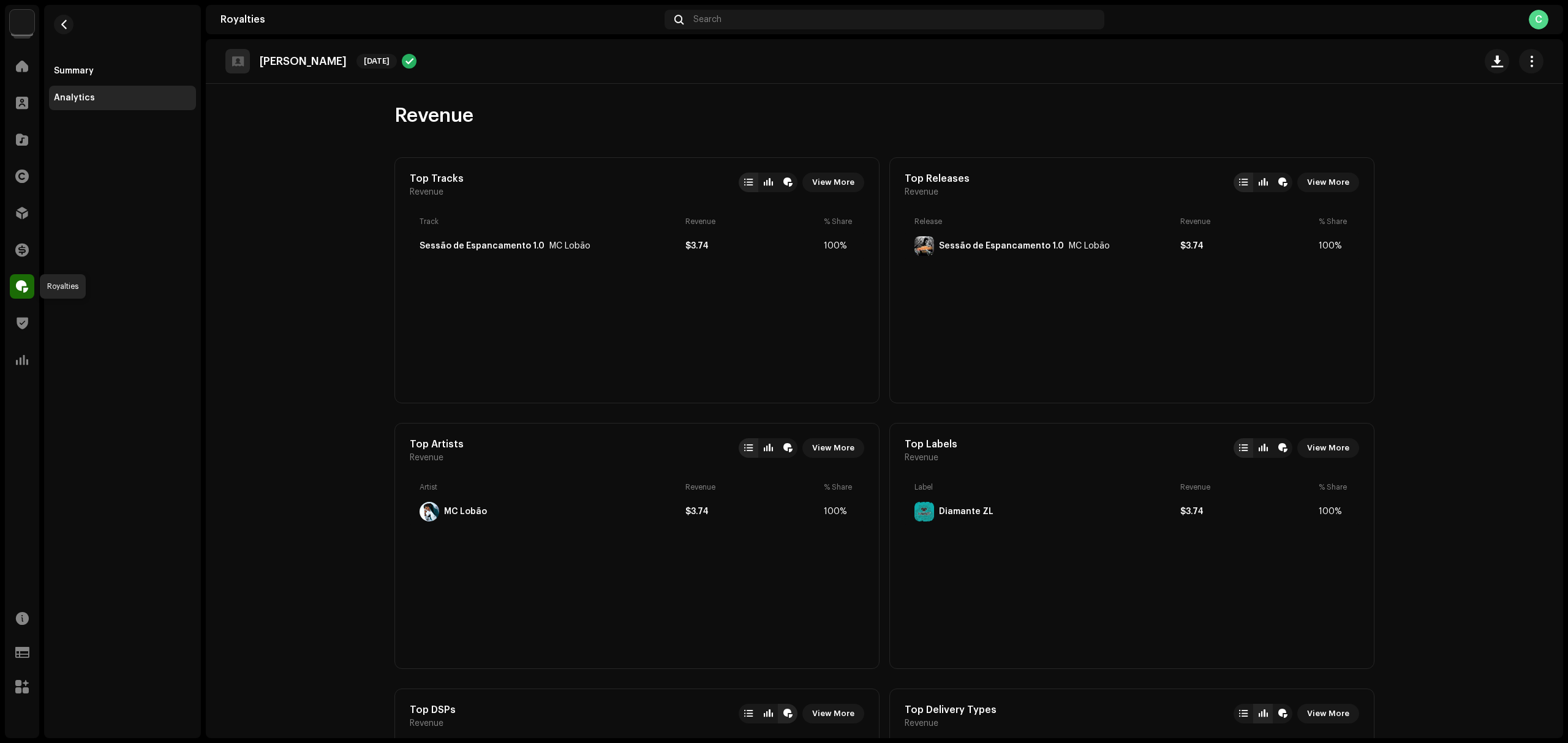
click at [28, 282] on div at bounding box center [21, 286] width 25 height 25
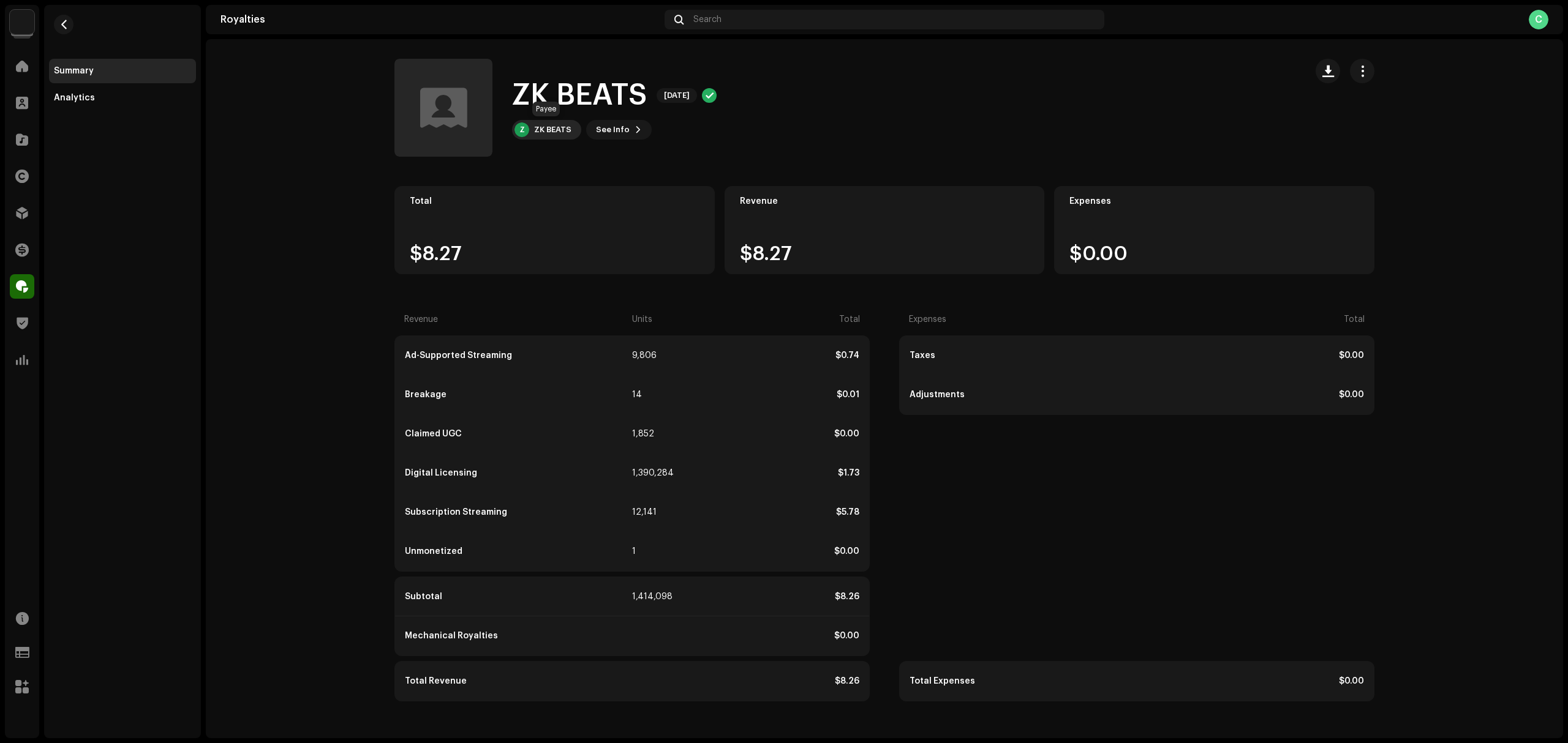
click at [545, 128] on div "ZK BEATS" at bounding box center [553, 129] width 38 height 9
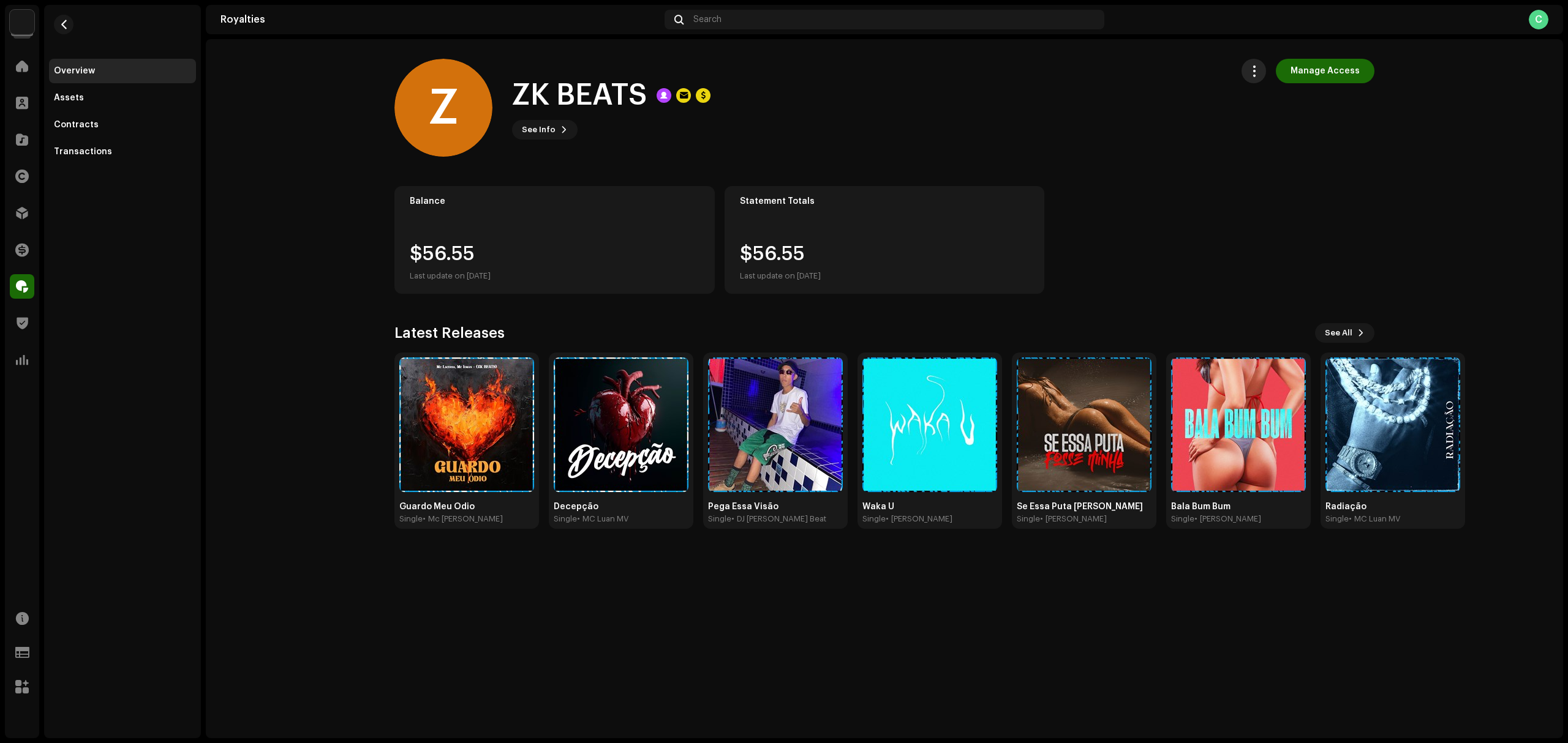
click at [1259, 69] on span "button" at bounding box center [1254, 70] width 12 height 9
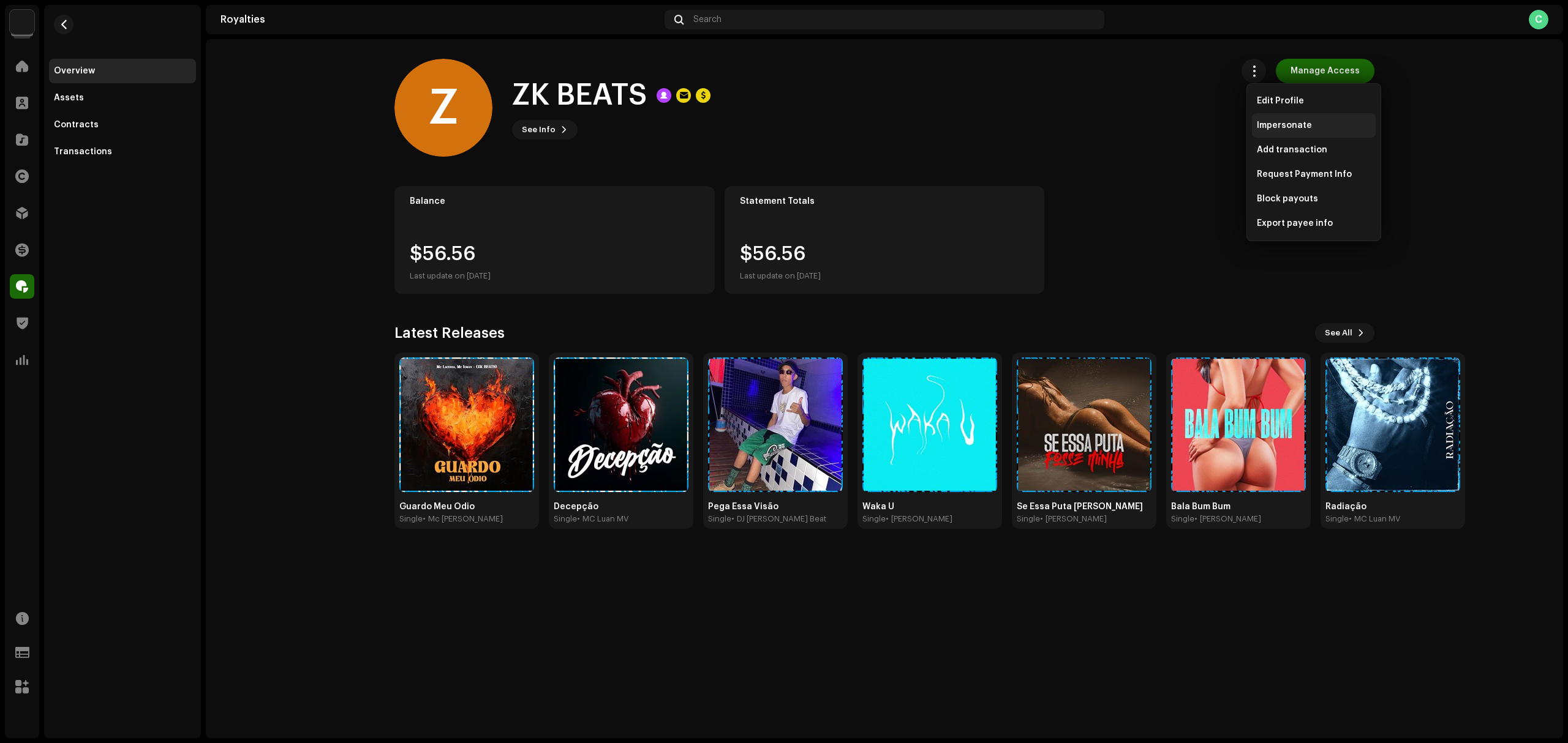
click at [1316, 130] on div "Impersonate" at bounding box center [1313, 125] width 114 height 9
